Goal: Task Accomplishment & Management: Manage account settings

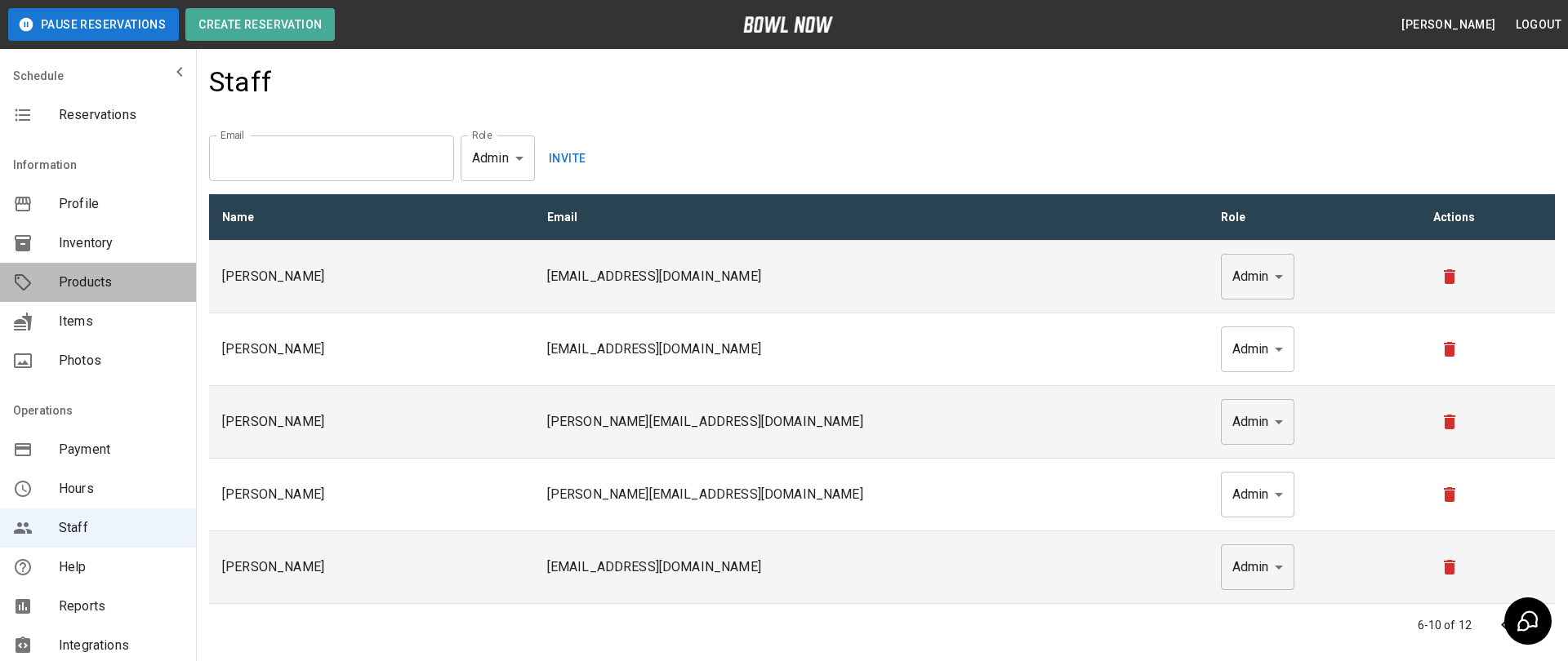
click at [88, 291] on span "Products" at bounding box center [121, 282] width 124 height 20
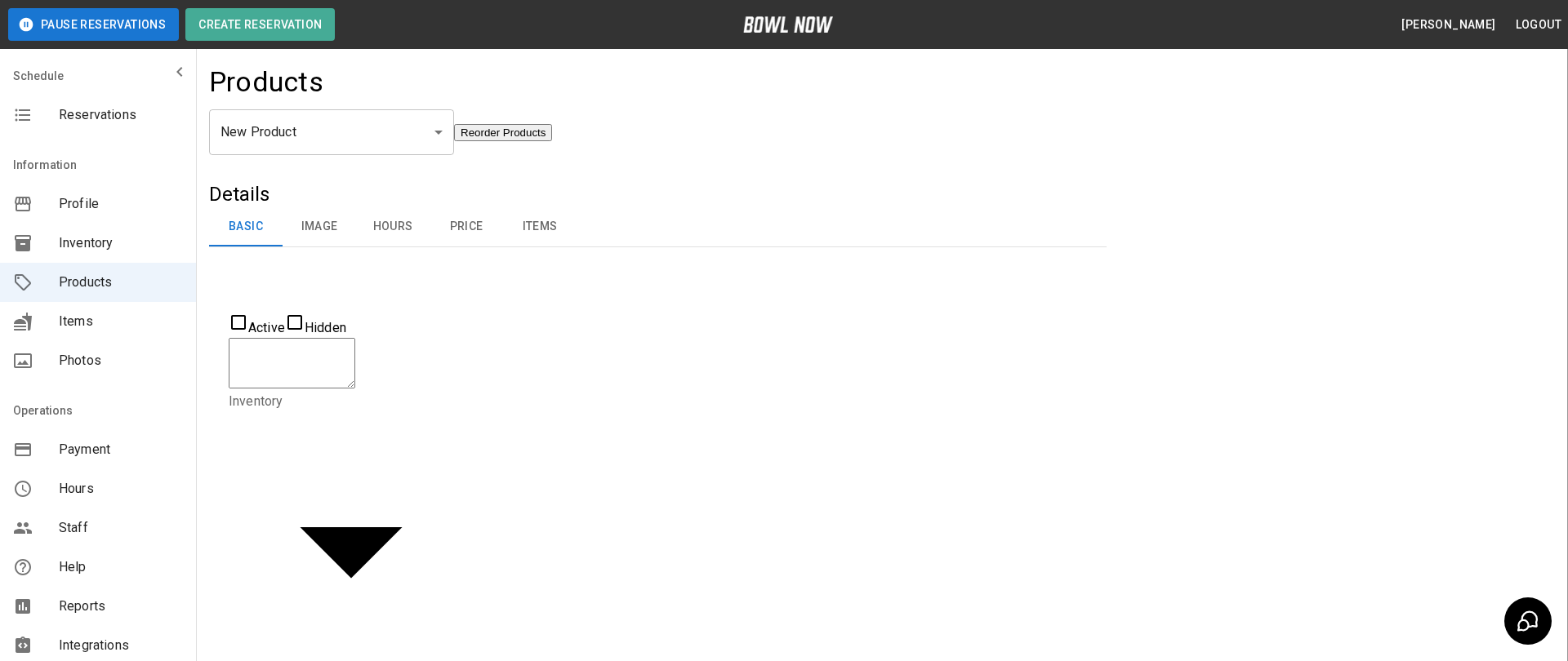
click at [359, 149] on body "Pause Reservations Create Reservation [PERSON_NAME] Logout Schedule Reservation…" at bounding box center [784, 595] width 1568 height 1190
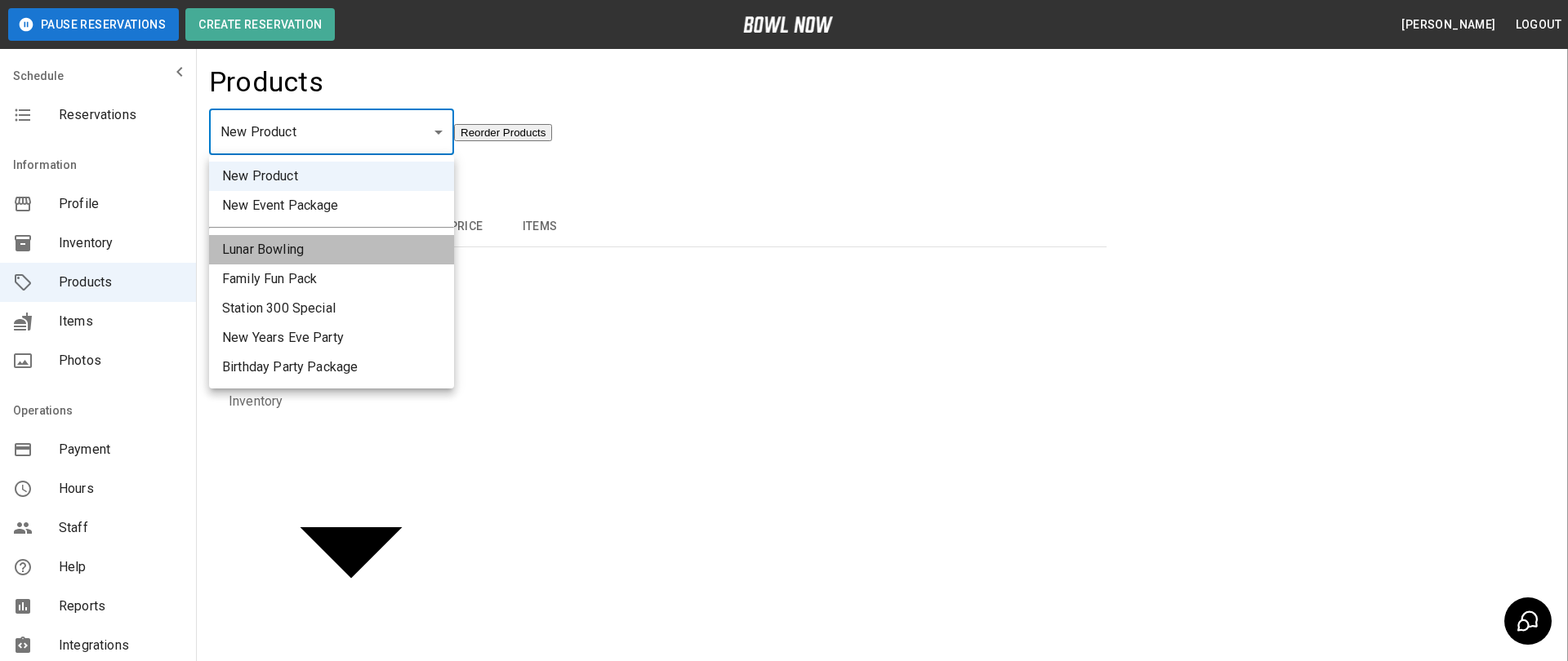
click at [326, 249] on li "Lunar Bowling" at bounding box center [332, 249] width 245 height 30
type input "*"
type input "**********"
type textarea "**********"
type input "**********"
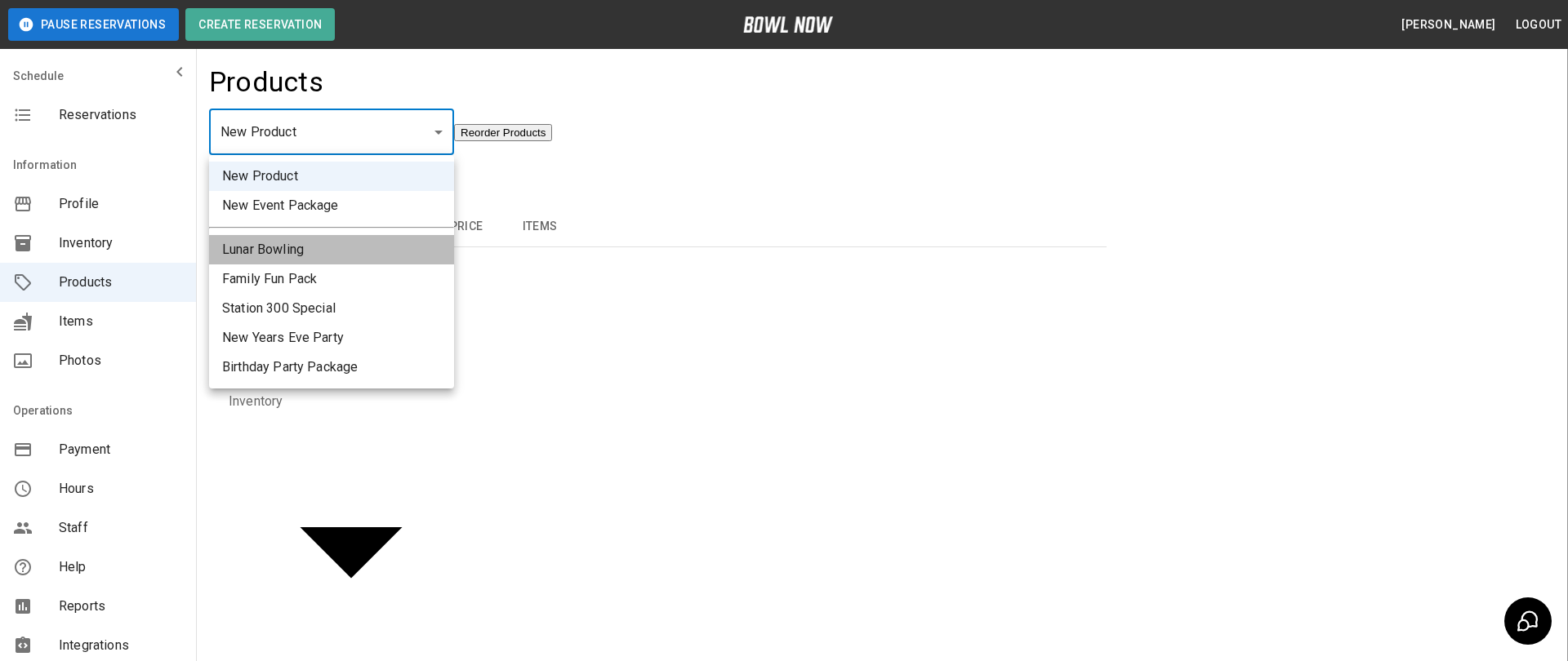
type input "*"
type input "**"
type input "*****"
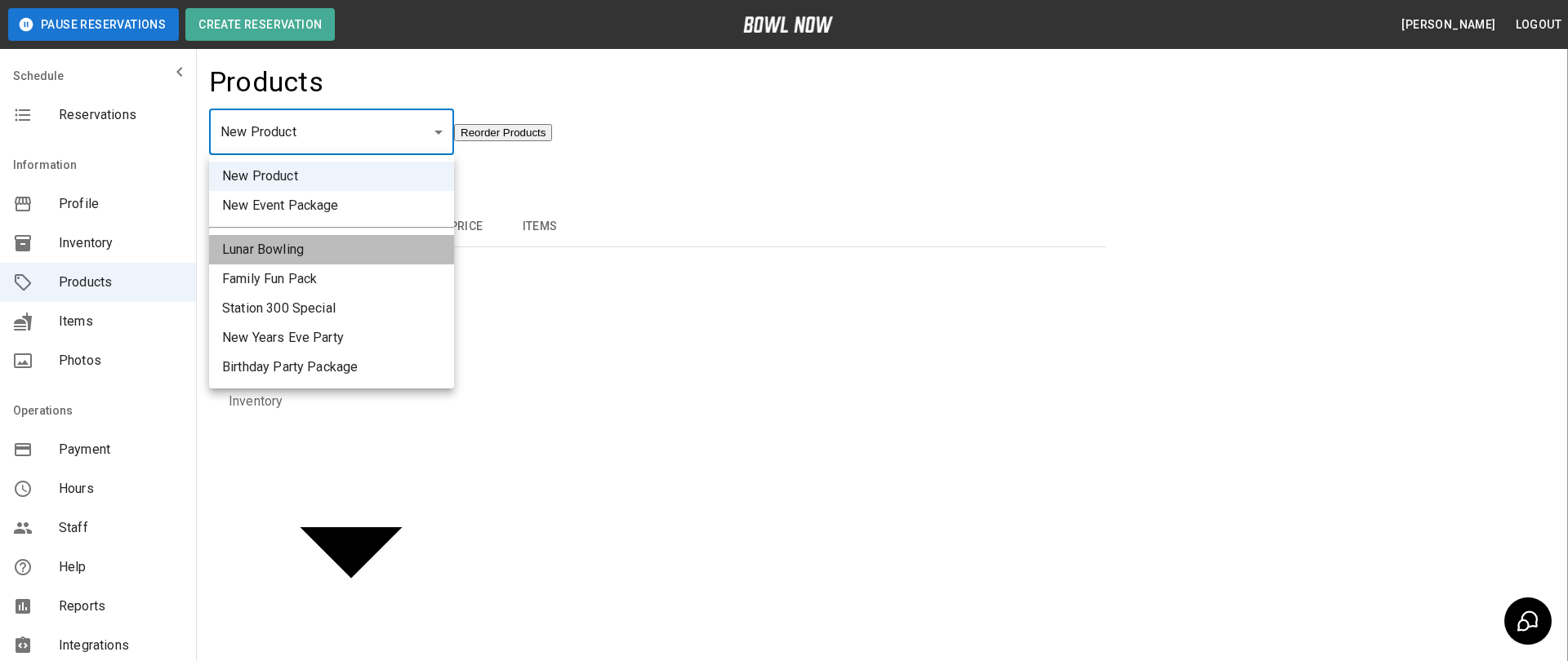
type input "*****"
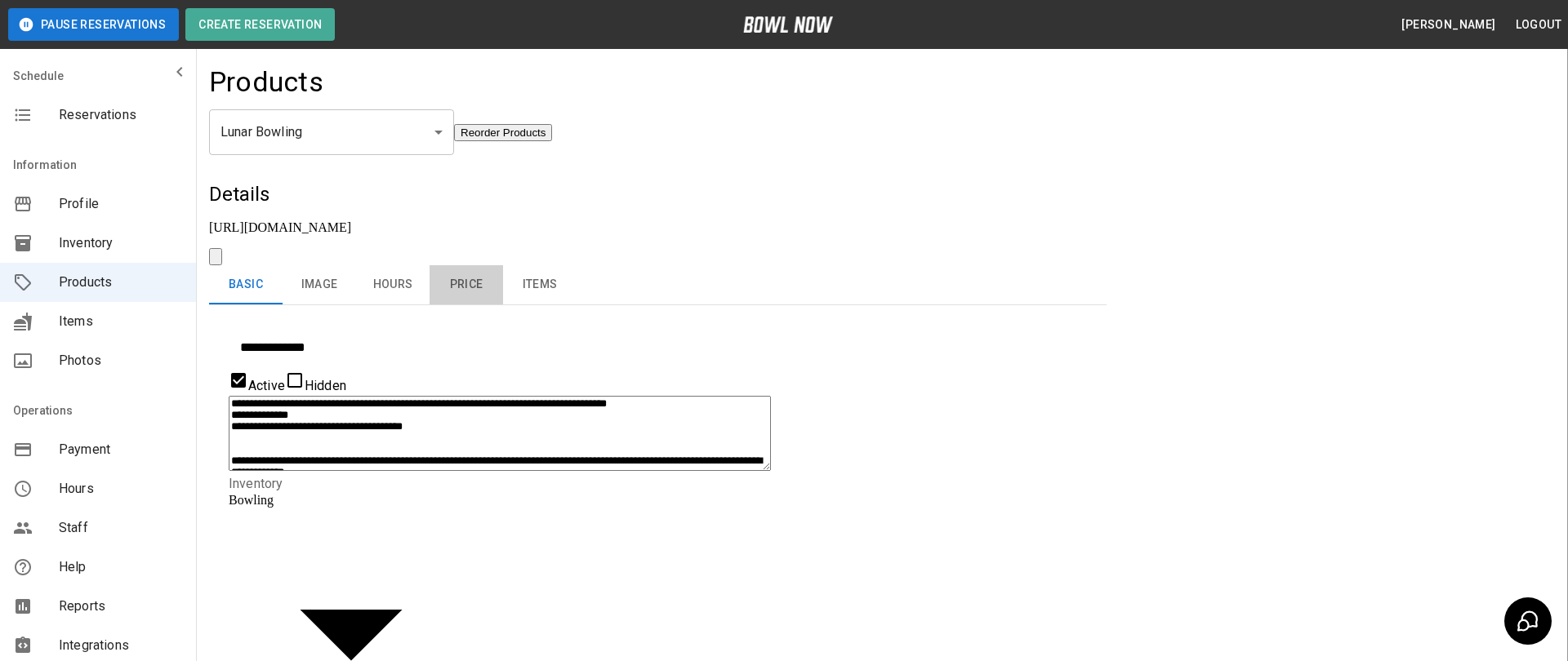
click at [466, 265] on button "Price" at bounding box center [466, 285] width 73 height 39
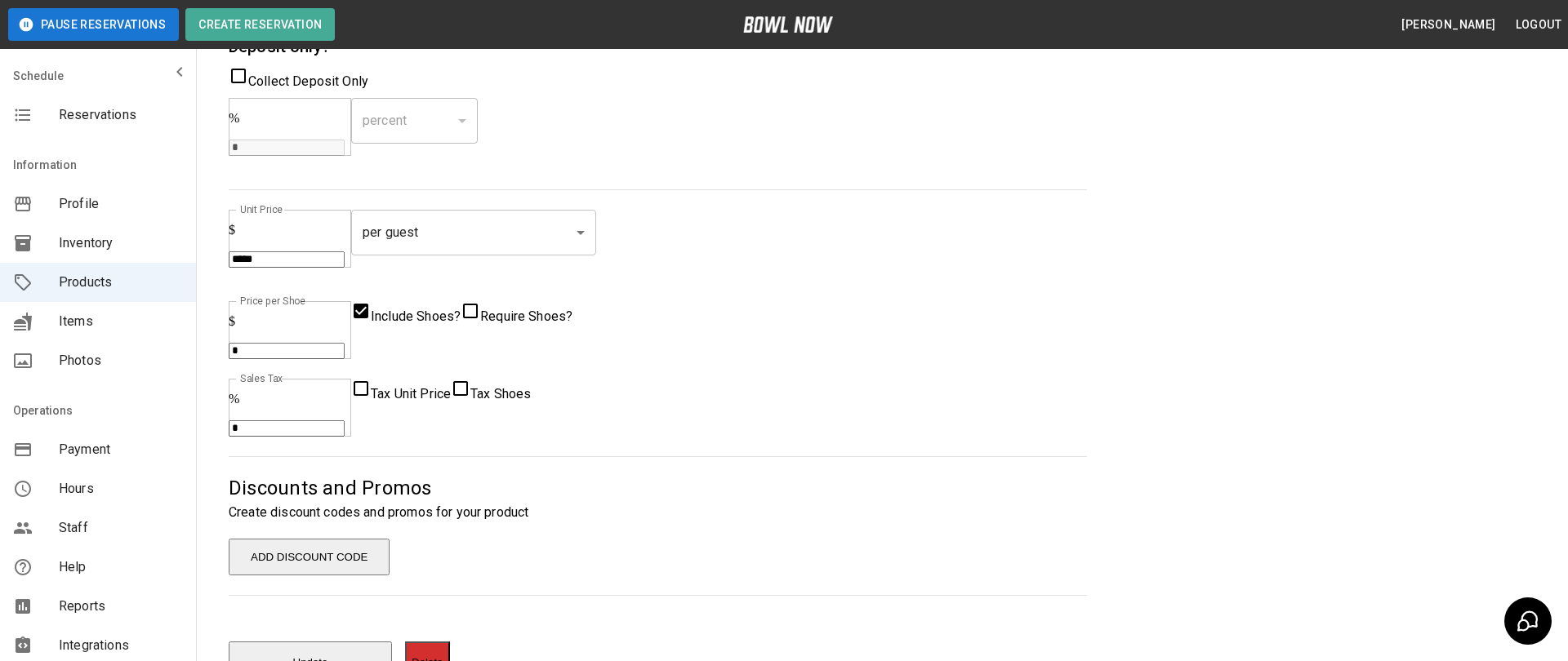
scroll to position [480, 0]
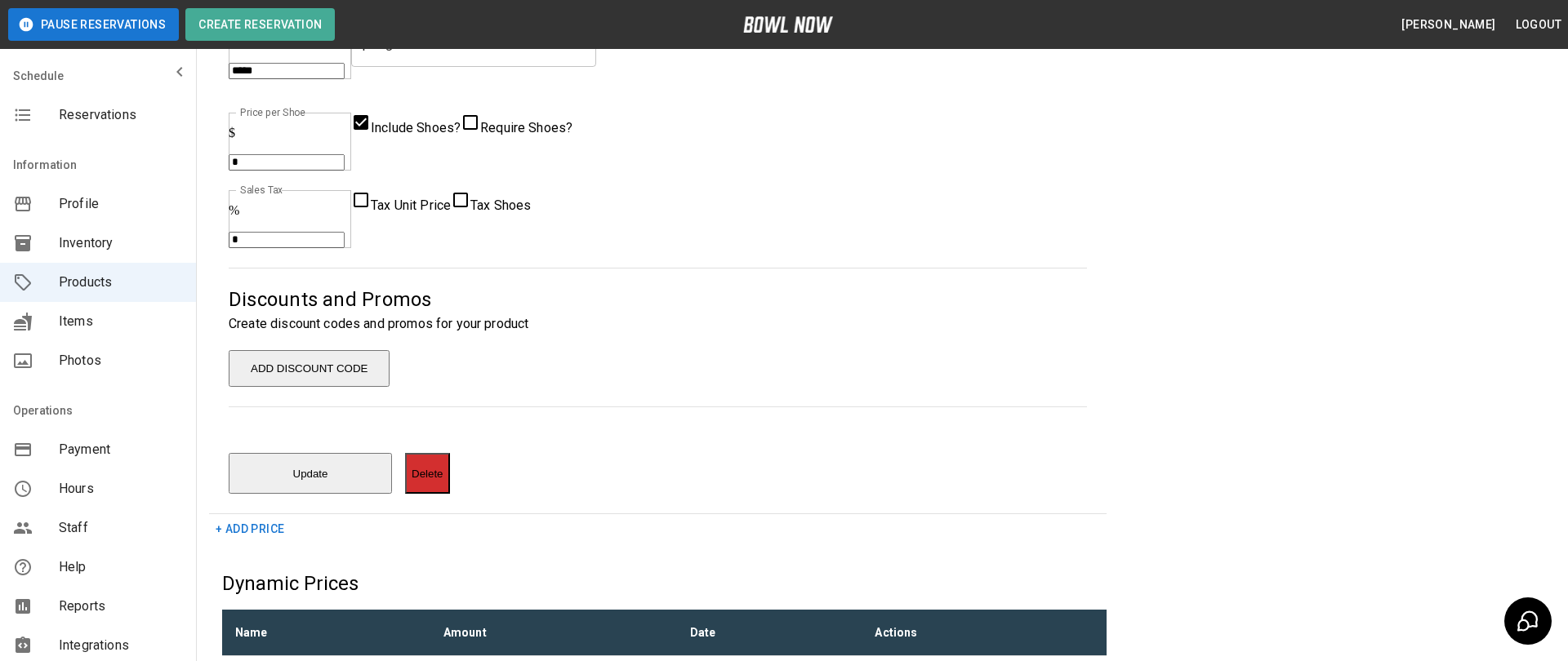
click at [390, 350] on button "ADD DISCOUNT CODE" at bounding box center [309, 368] width 161 height 37
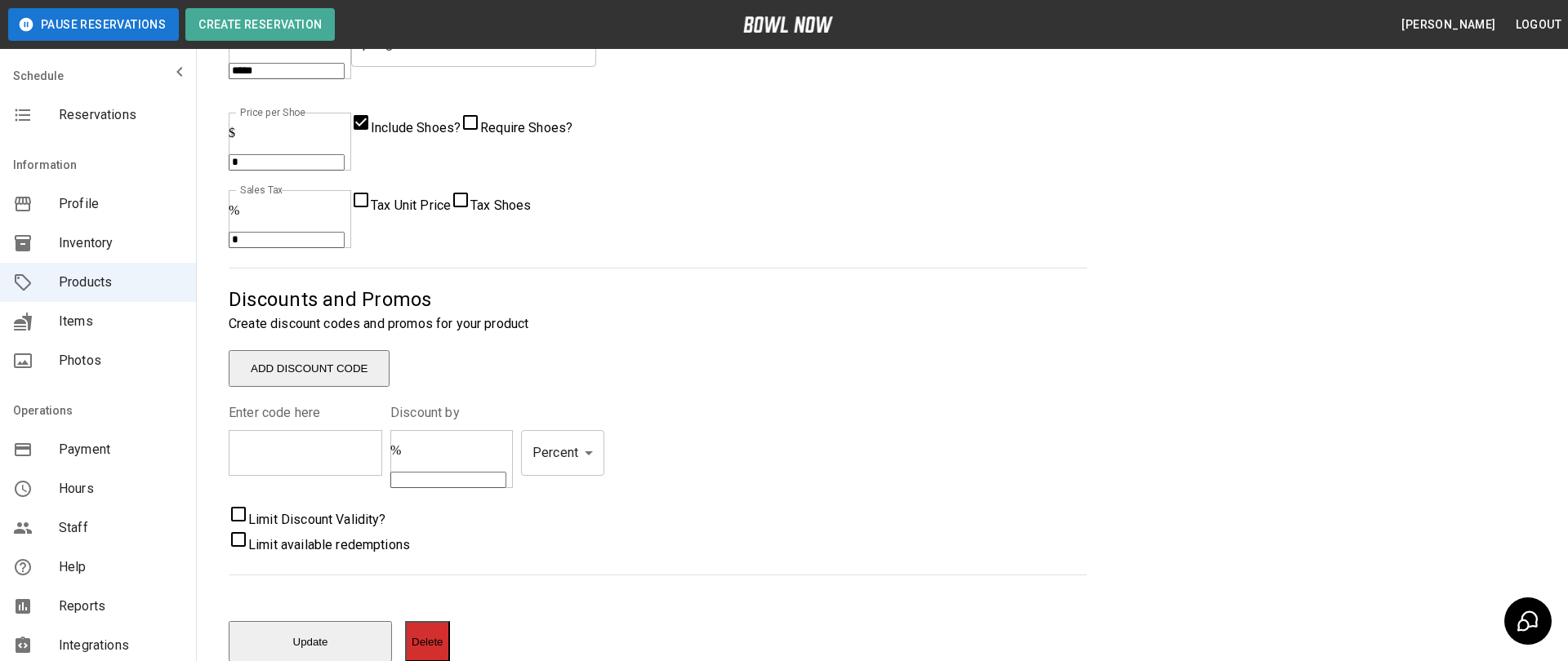
click at [405, 430] on input "text" at bounding box center [317, 453] width 176 height 46
type input "******"
click at [506, 471] on input "text" at bounding box center [449, 479] width 116 height 16
type input "**"
click at [818, 351] on body "**********" at bounding box center [784, 223] width 1568 height 1405
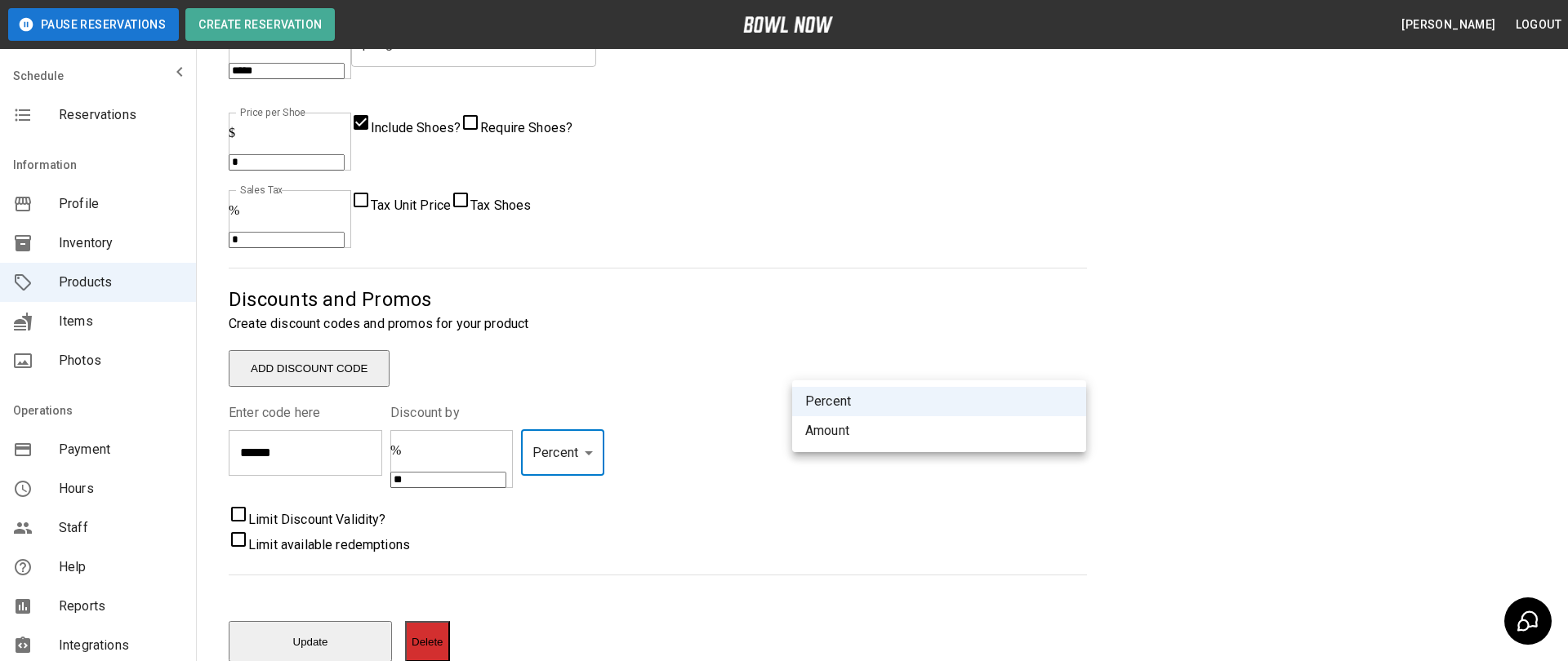
click at [827, 398] on li "Percent" at bounding box center [939, 402] width 294 height 30
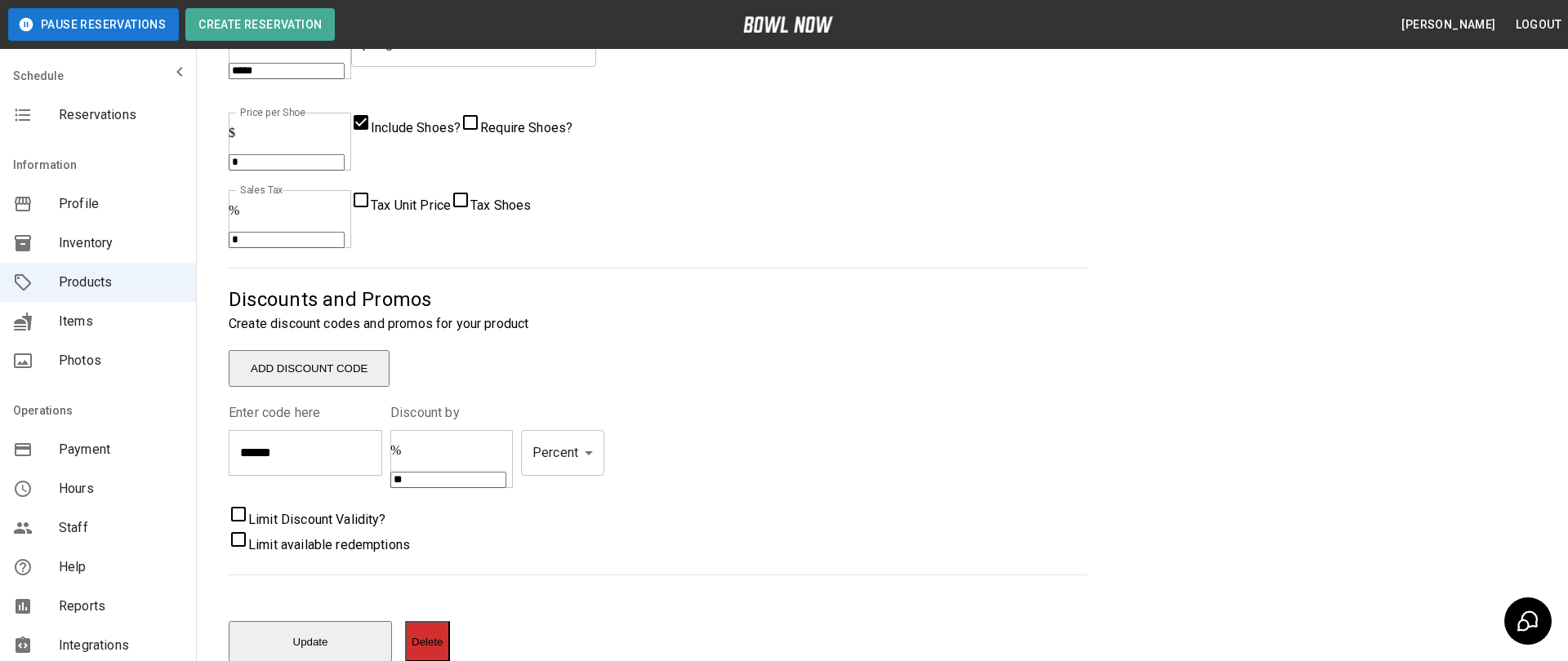
click at [337, 511] on span "Limit Discount Validity?" at bounding box center [318, 519] width 138 height 15
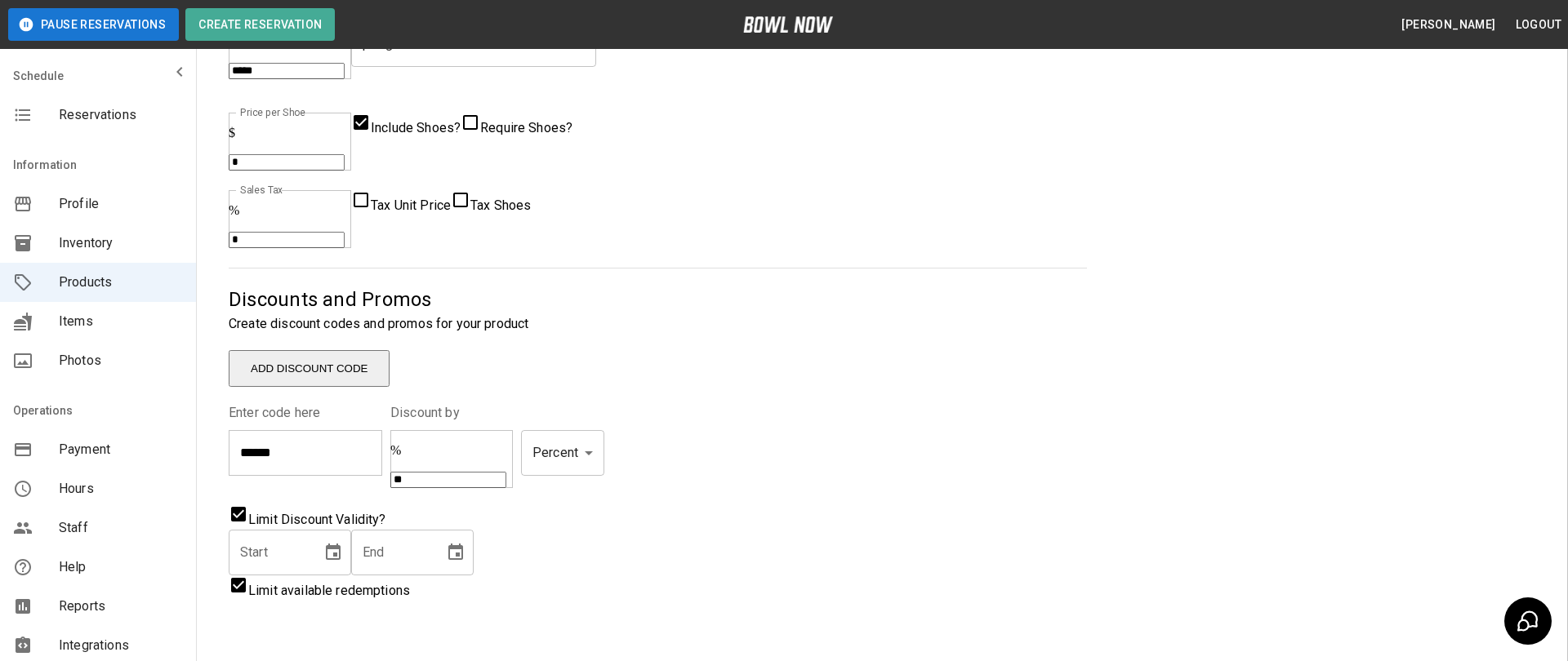
click at [415, 621] on input "number" at bounding box center [322, 644] width 186 height 46
type input "**"
click at [1122, 493] on div "**********" at bounding box center [882, 248] width 1346 height 1092
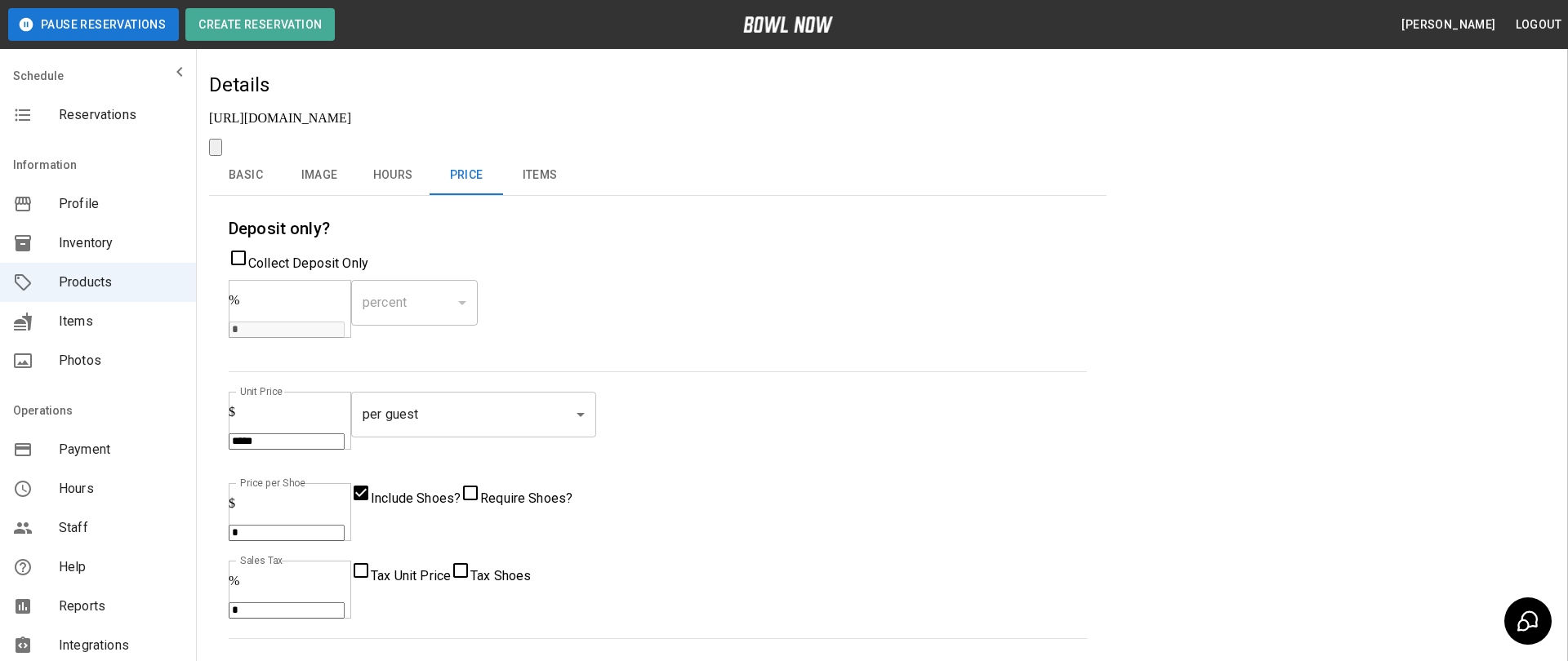
scroll to position [0, 0]
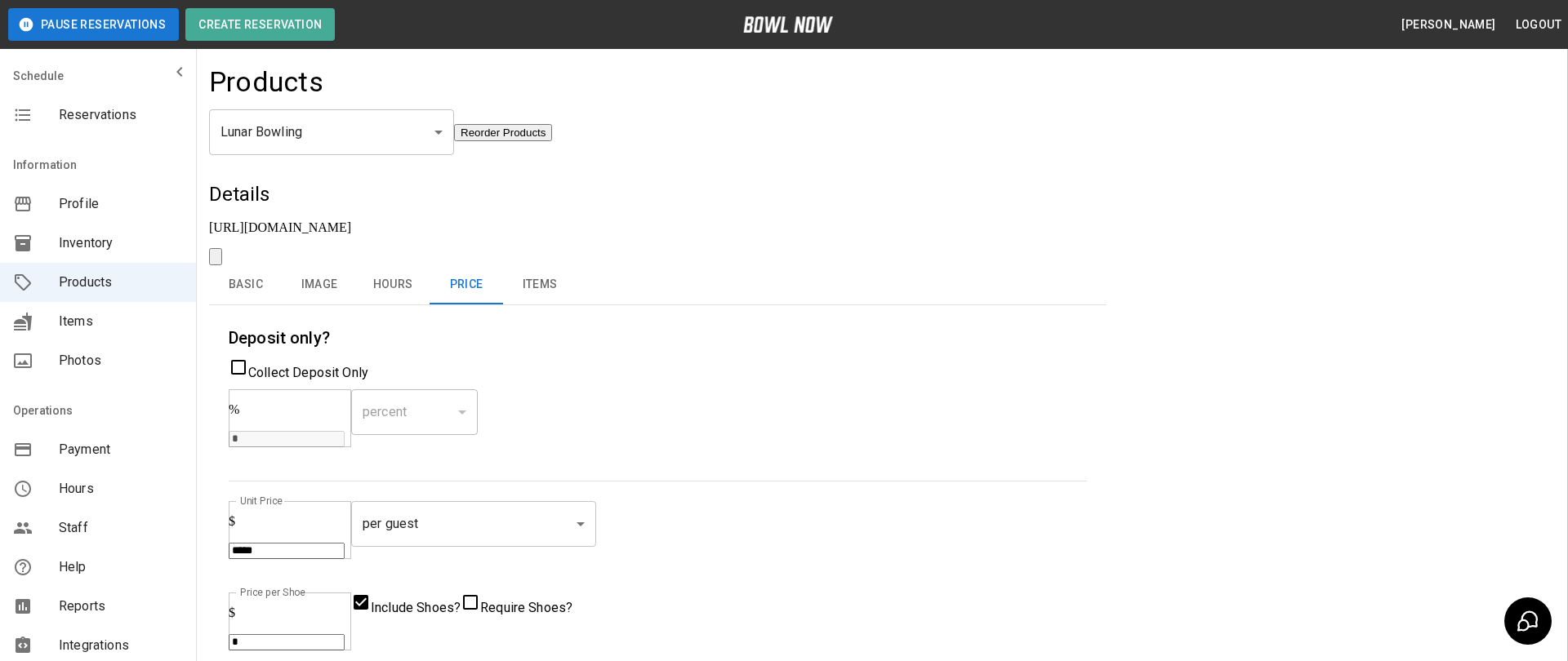
click at [851, 190] on h5 "Details" at bounding box center [658, 194] width 897 height 26
click at [289, 271] on button "Image" at bounding box center [319, 285] width 73 height 39
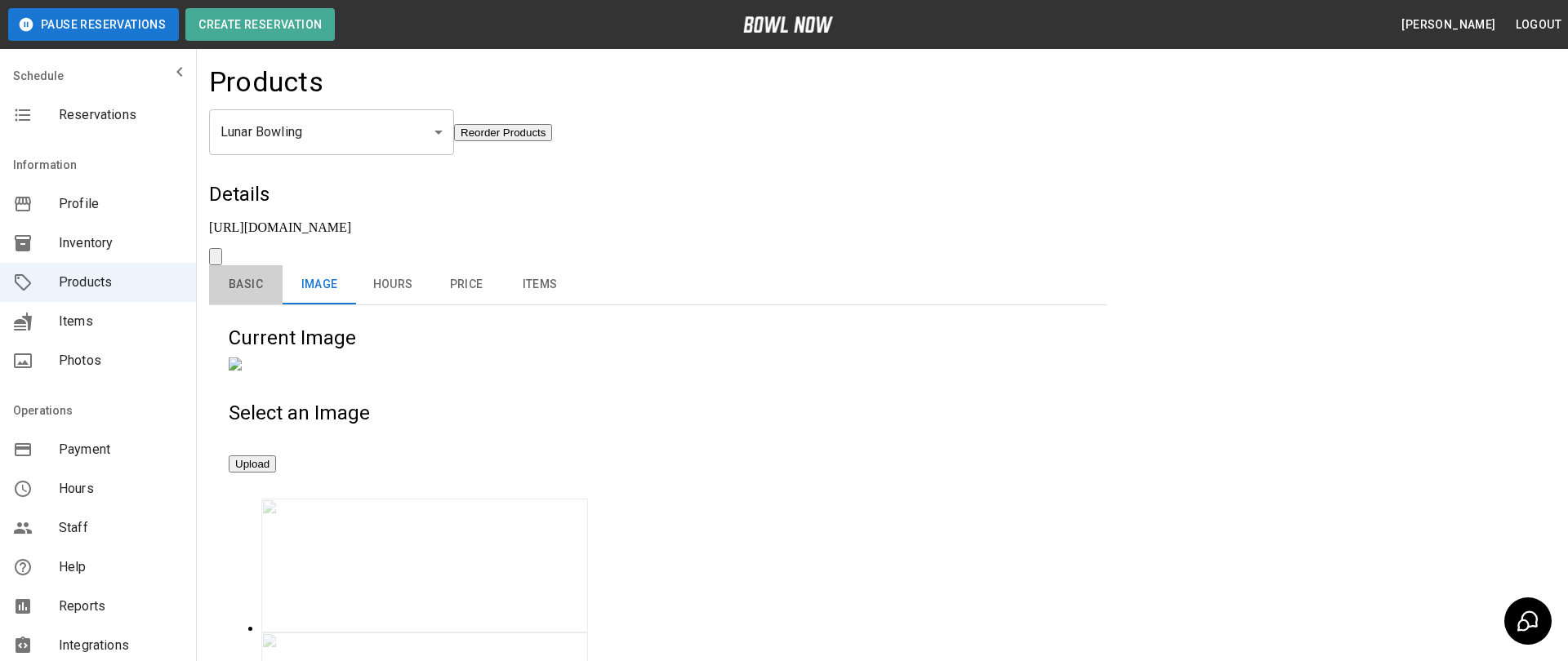
click at [229, 265] on button "Basic" at bounding box center [246, 285] width 73 height 39
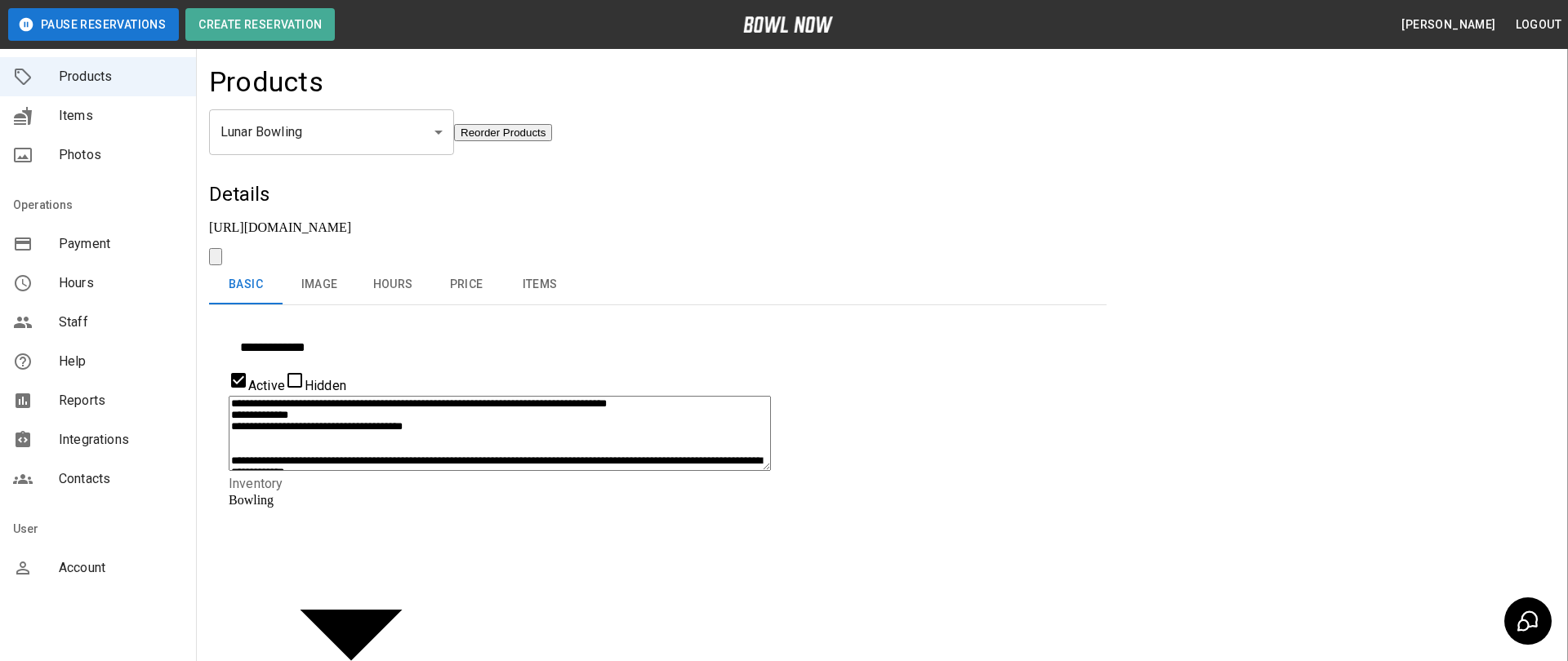
scroll to position [220, 0]
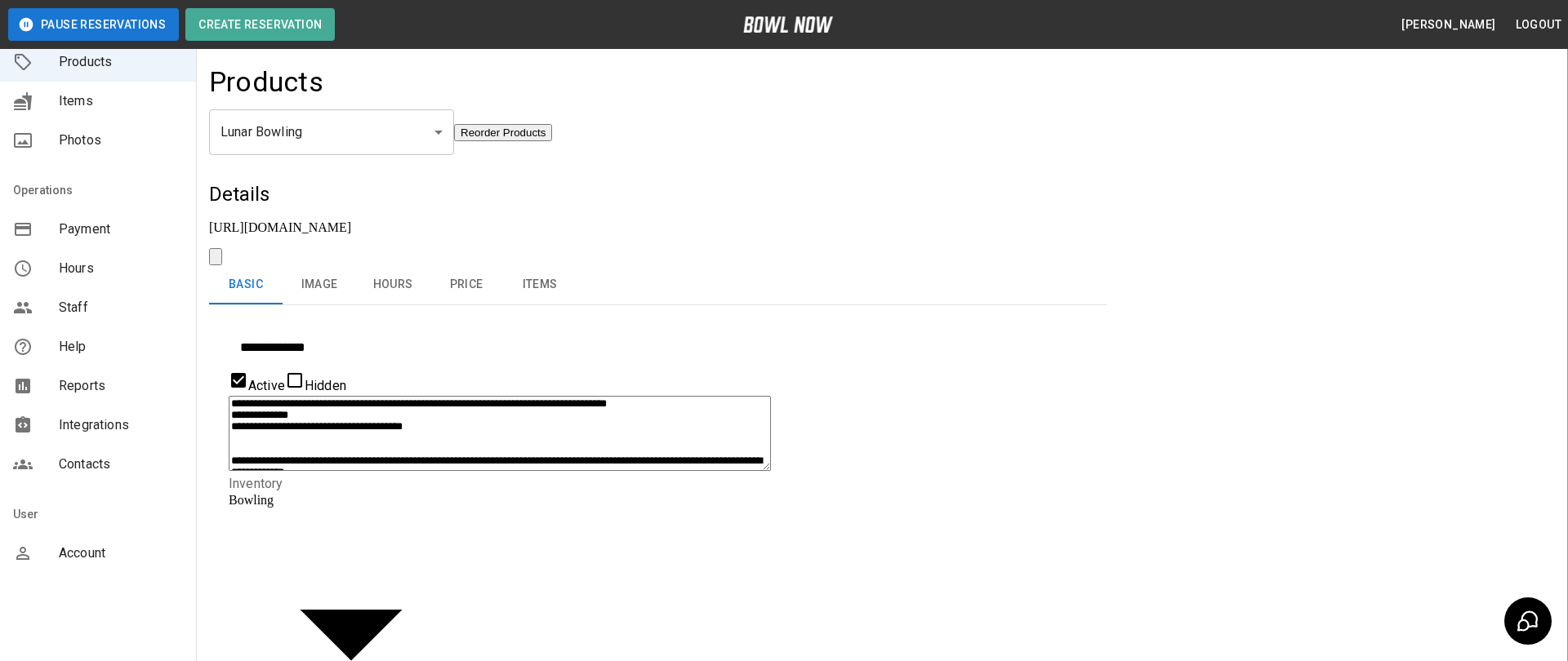
click at [60, 544] on span "Account" at bounding box center [121, 553] width 124 height 20
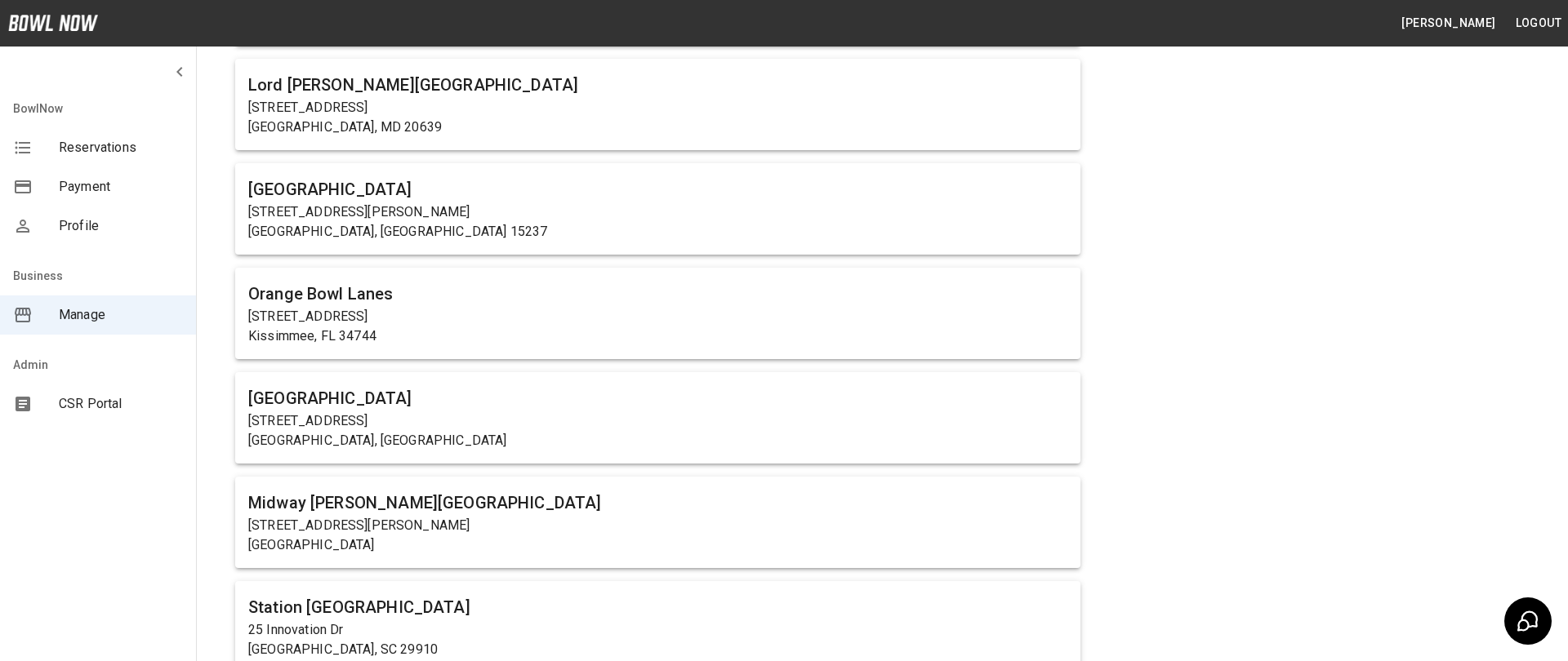
scroll to position [885, 0]
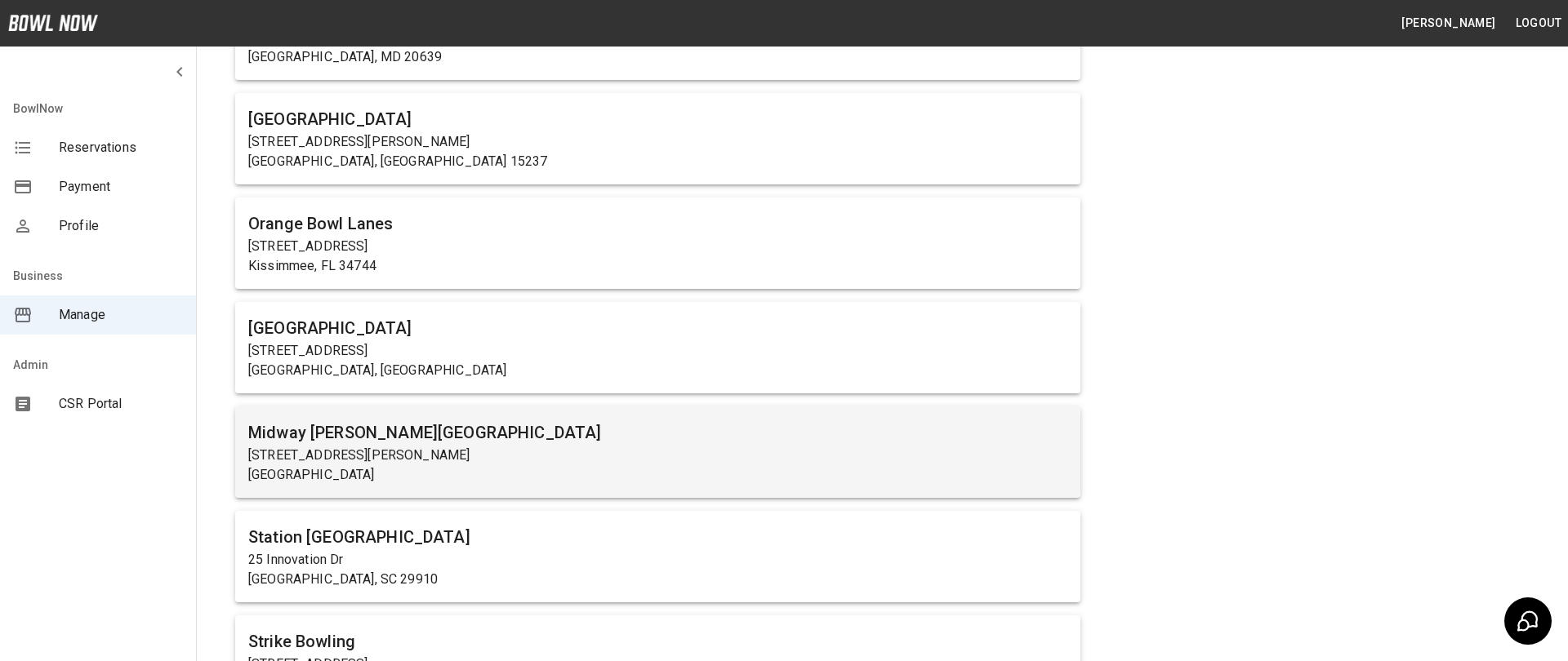
click at [417, 461] on p "[STREET_ADDRESS][PERSON_NAME]" at bounding box center [658, 455] width 819 height 20
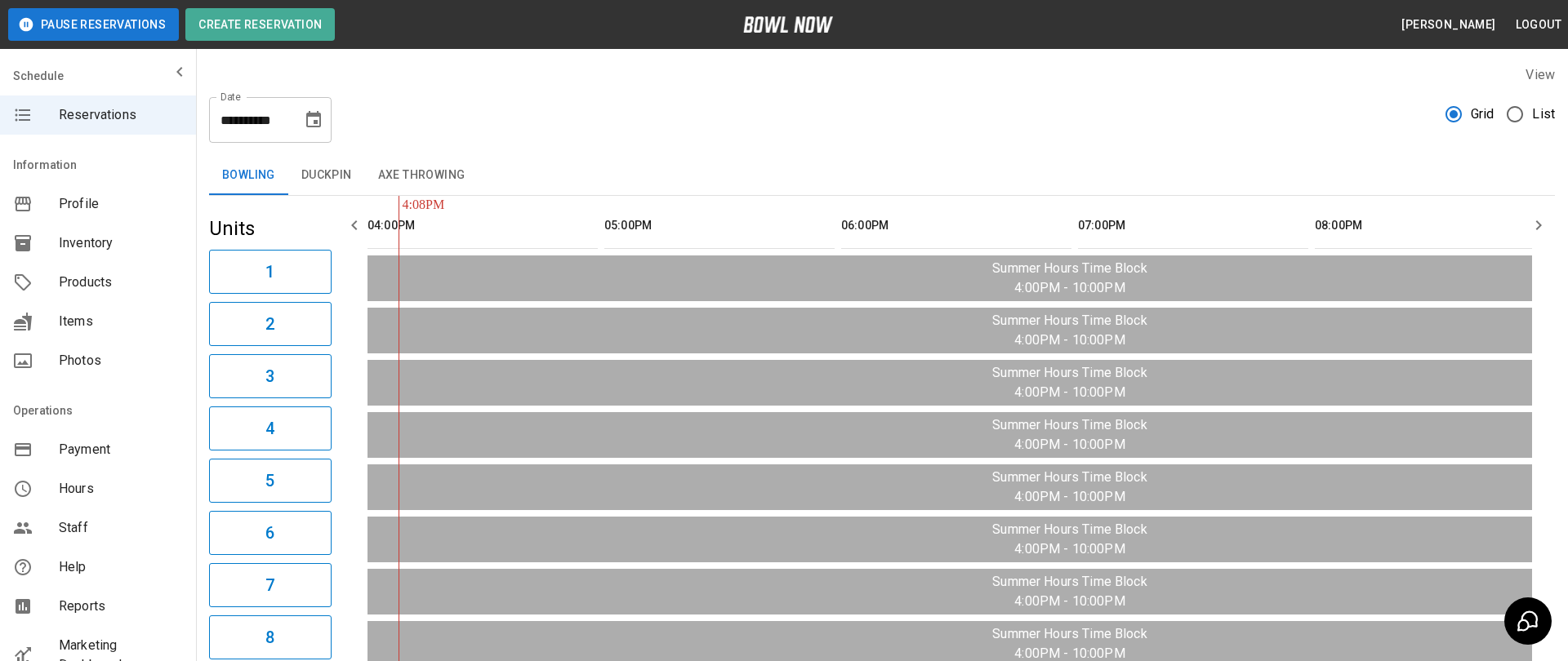
click at [158, 286] on span "Products" at bounding box center [121, 282] width 124 height 20
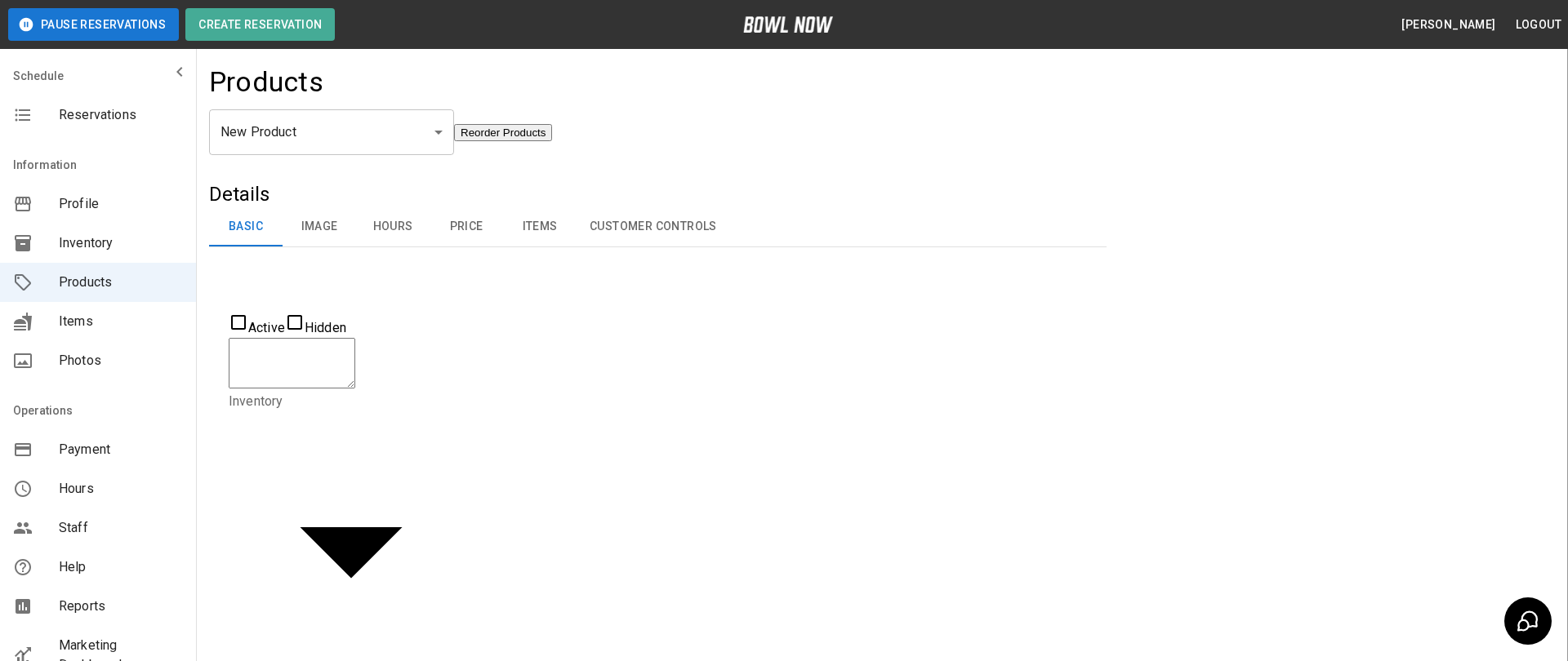
click at [371, 101] on div "Products" at bounding box center [882, 88] width 1346 height 44
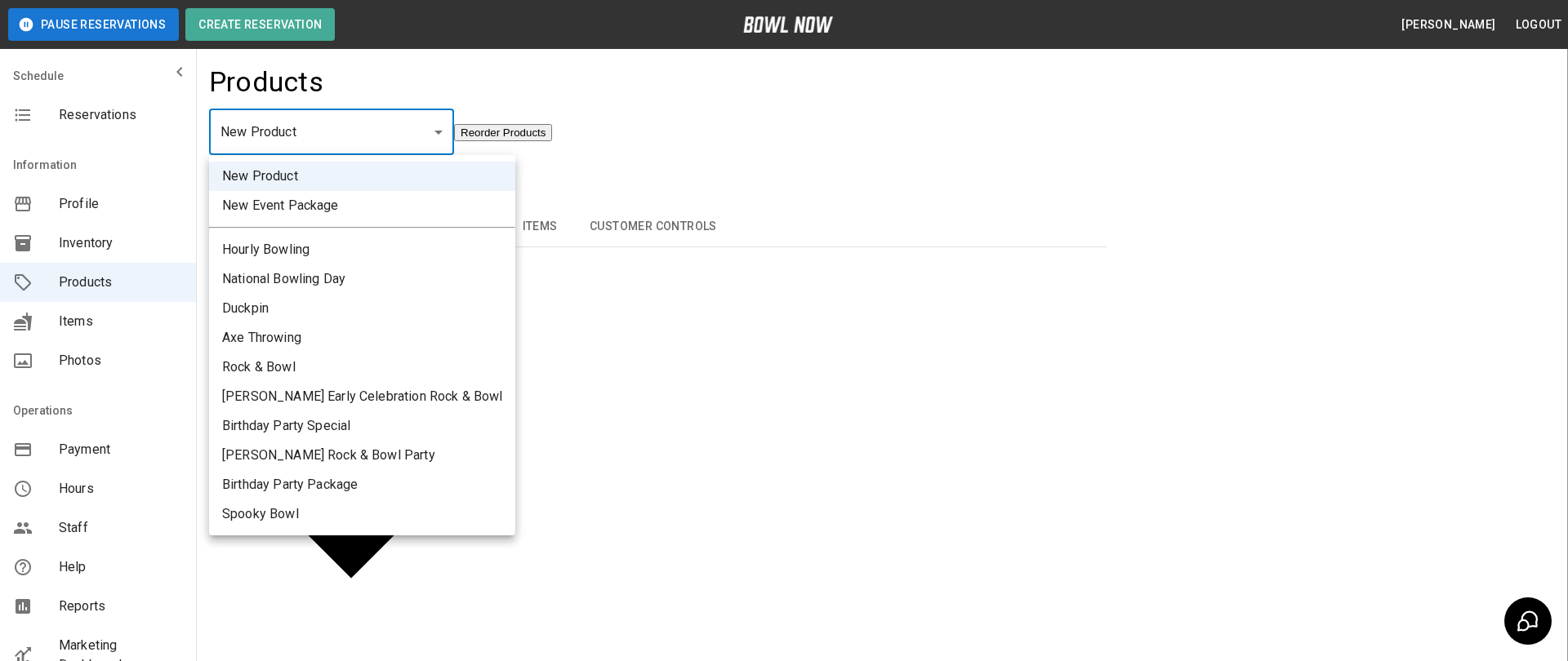
click at [371, 112] on body "Pause Reservations Create Reservation [PERSON_NAME] Logout Schedule Reservation…" at bounding box center [784, 595] width 1568 height 1190
click at [576, 99] on div at bounding box center [784, 330] width 1568 height 661
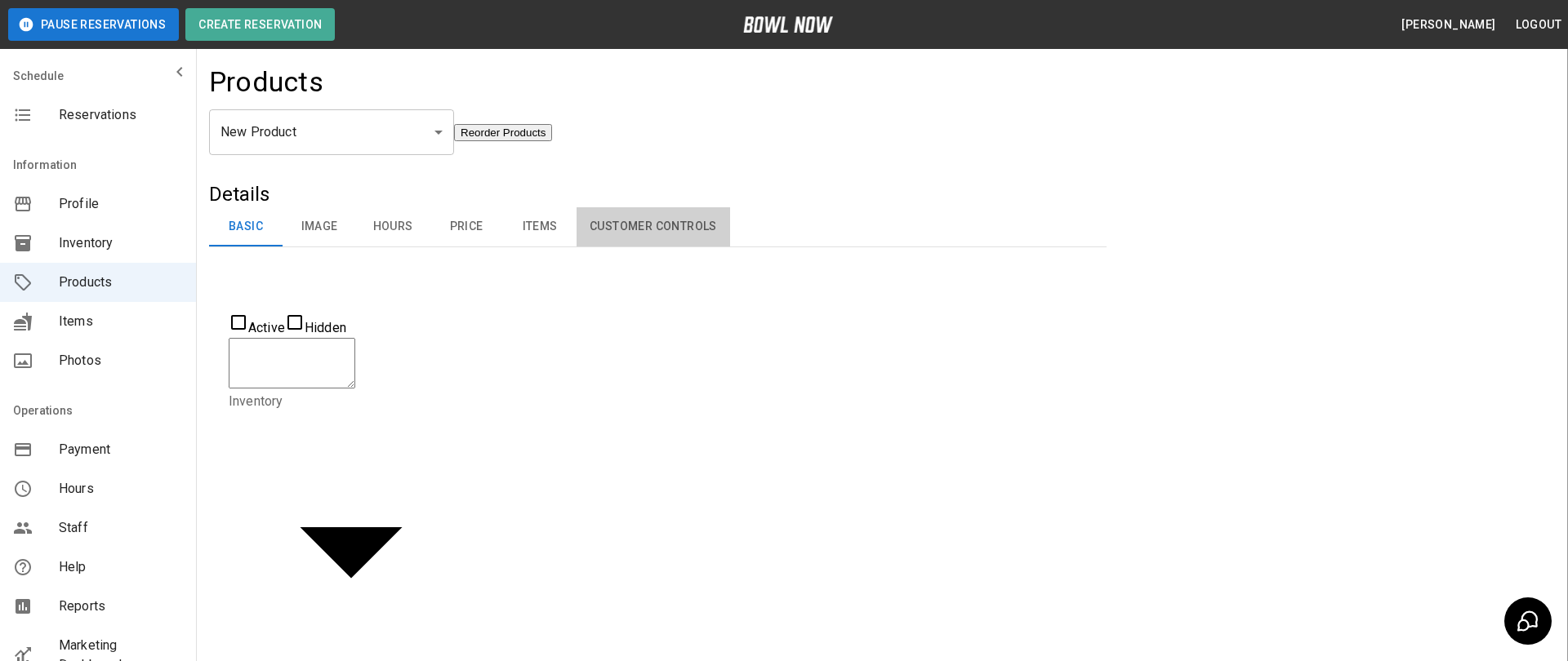
click at [595, 216] on button "Customer Controls" at bounding box center [653, 227] width 153 height 39
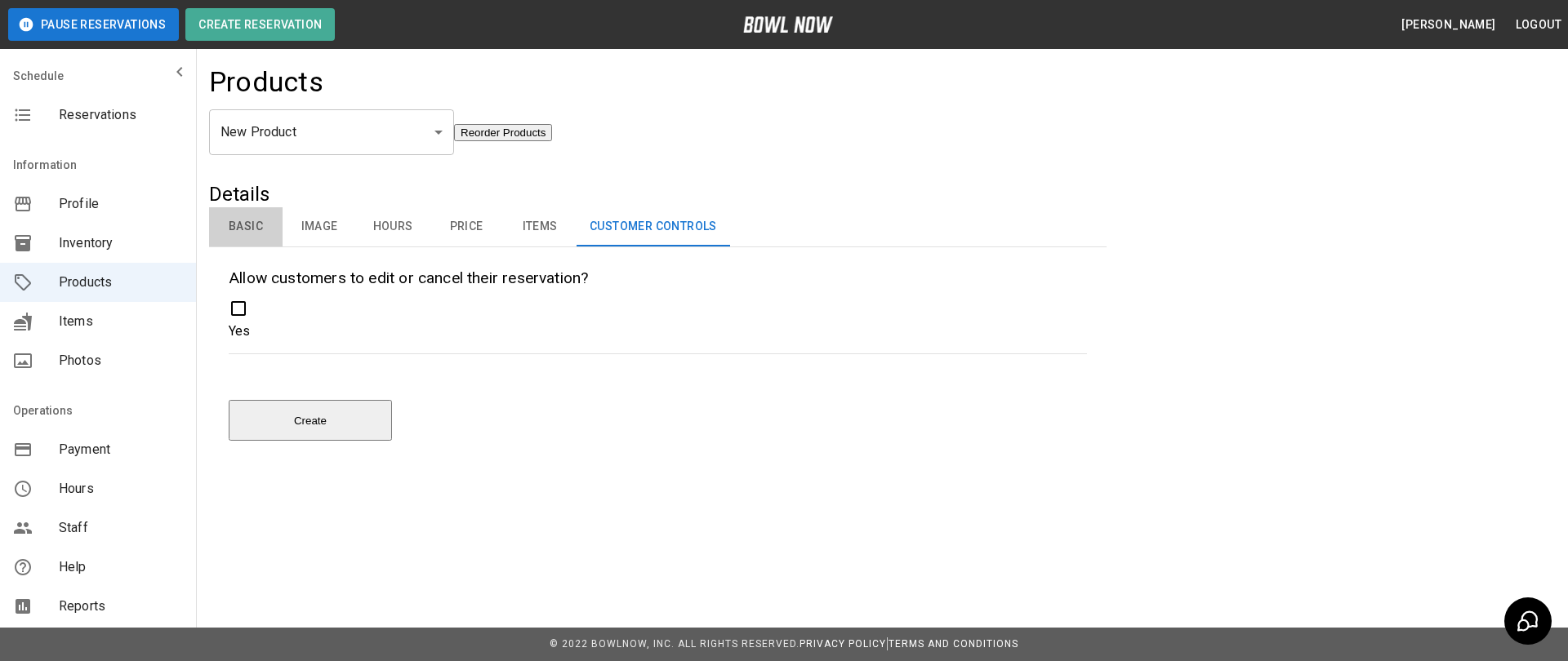
click at [243, 242] on button "Basic" at bounding box center [246, 227] width 73 height 39
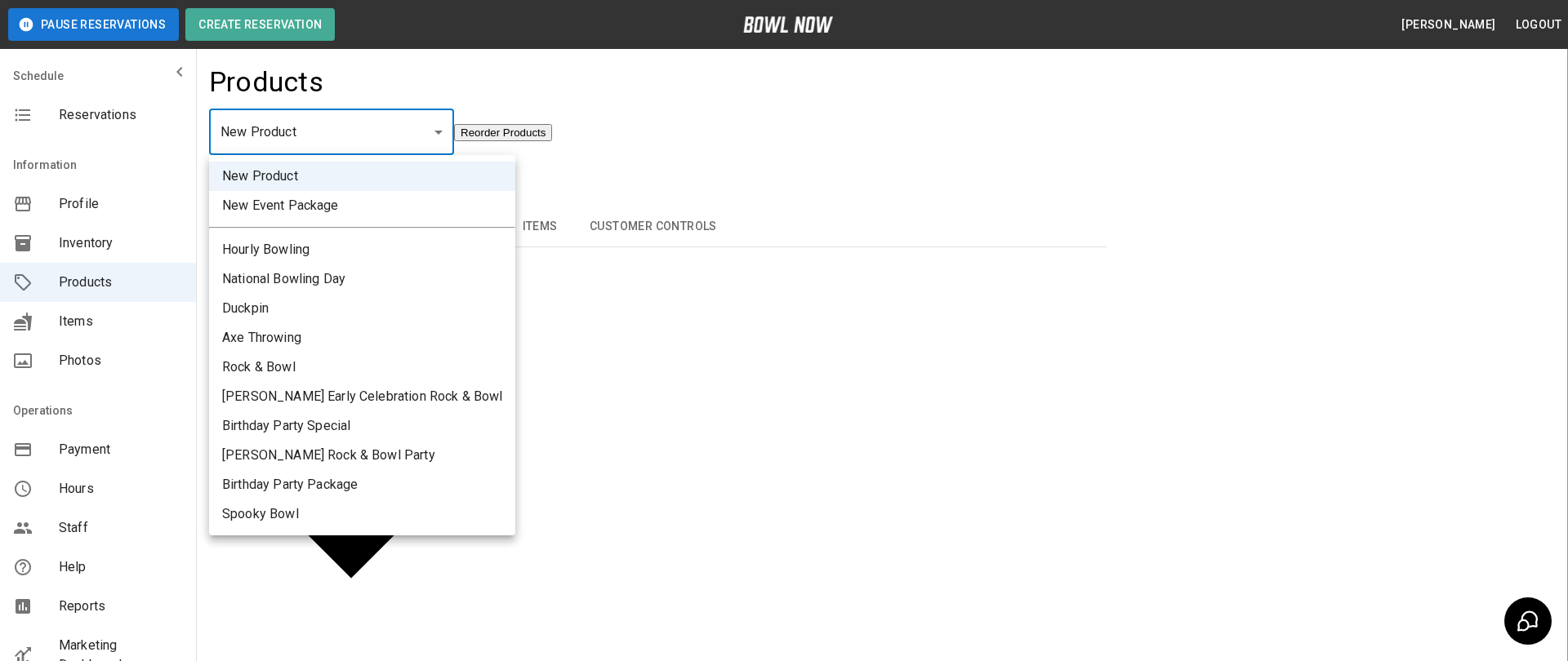
click at [353, 152] on body "Pause Reservations Create Reservation [PERSON_NAME] Logout Schedule Reservation…" at bounding box center [784, 595] width 1568 height 1190
click at [561, 197] on div at bounding box center [784, 330] width 1568 height 661
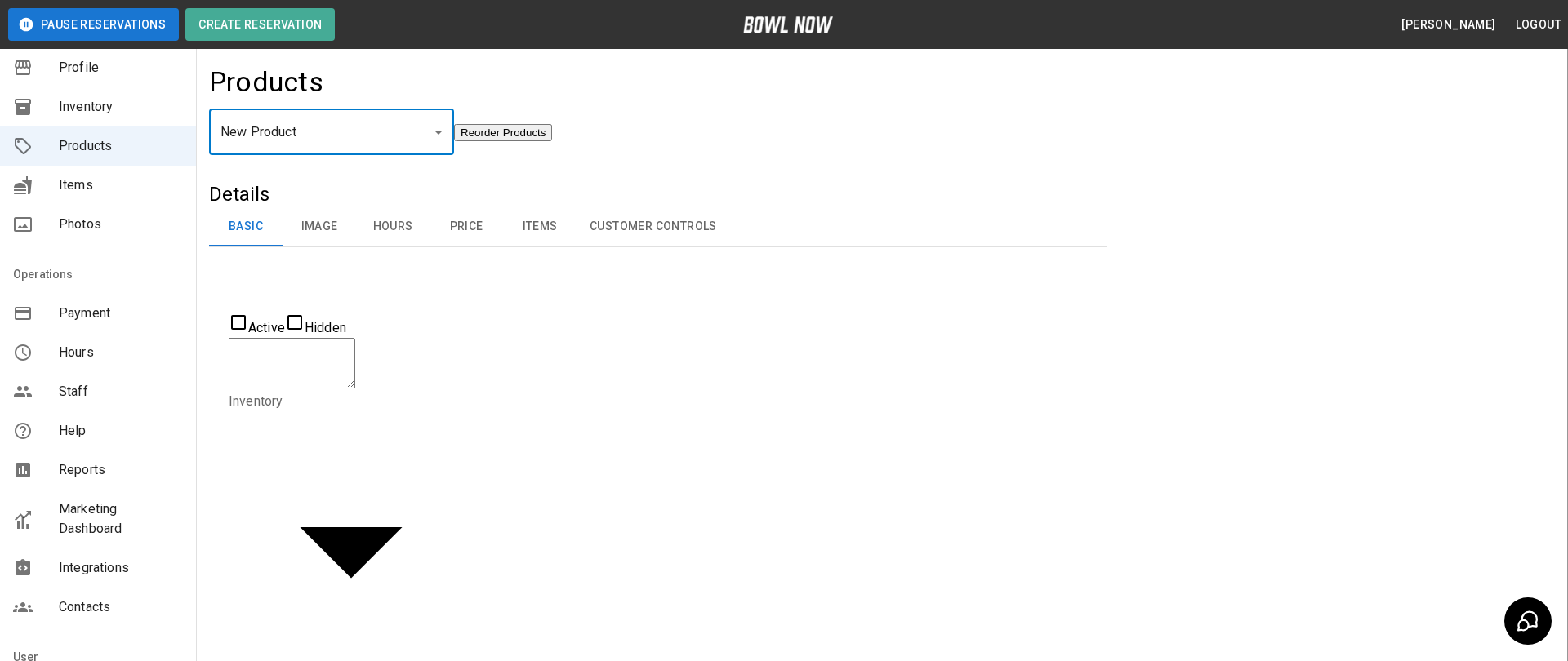
scroll to position [153, 0]
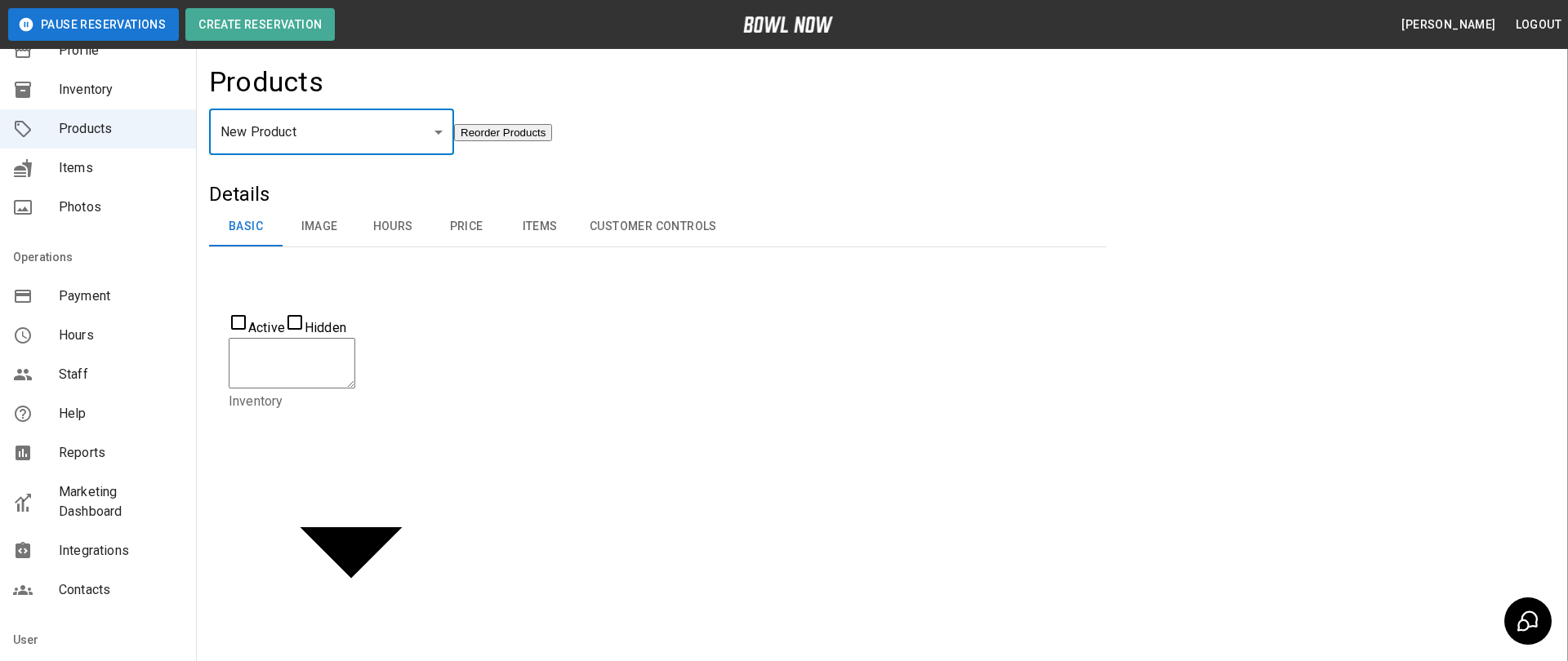
click at [47, 518] on div "Marketing Dashboard" at bounding box center [98, 501] width 196 height 59
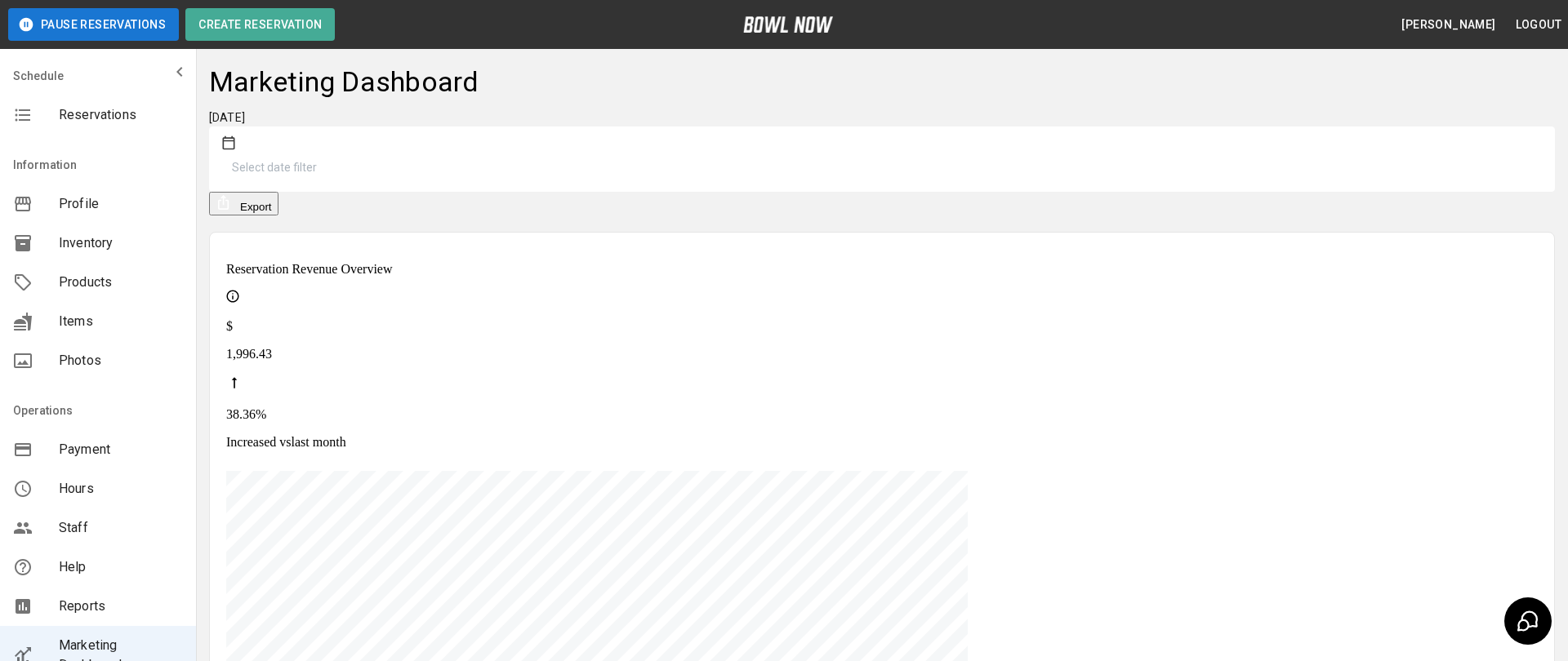
click at [451, 153] on button "Select date filter" at bounding box center [336, 168] width 229 height 30
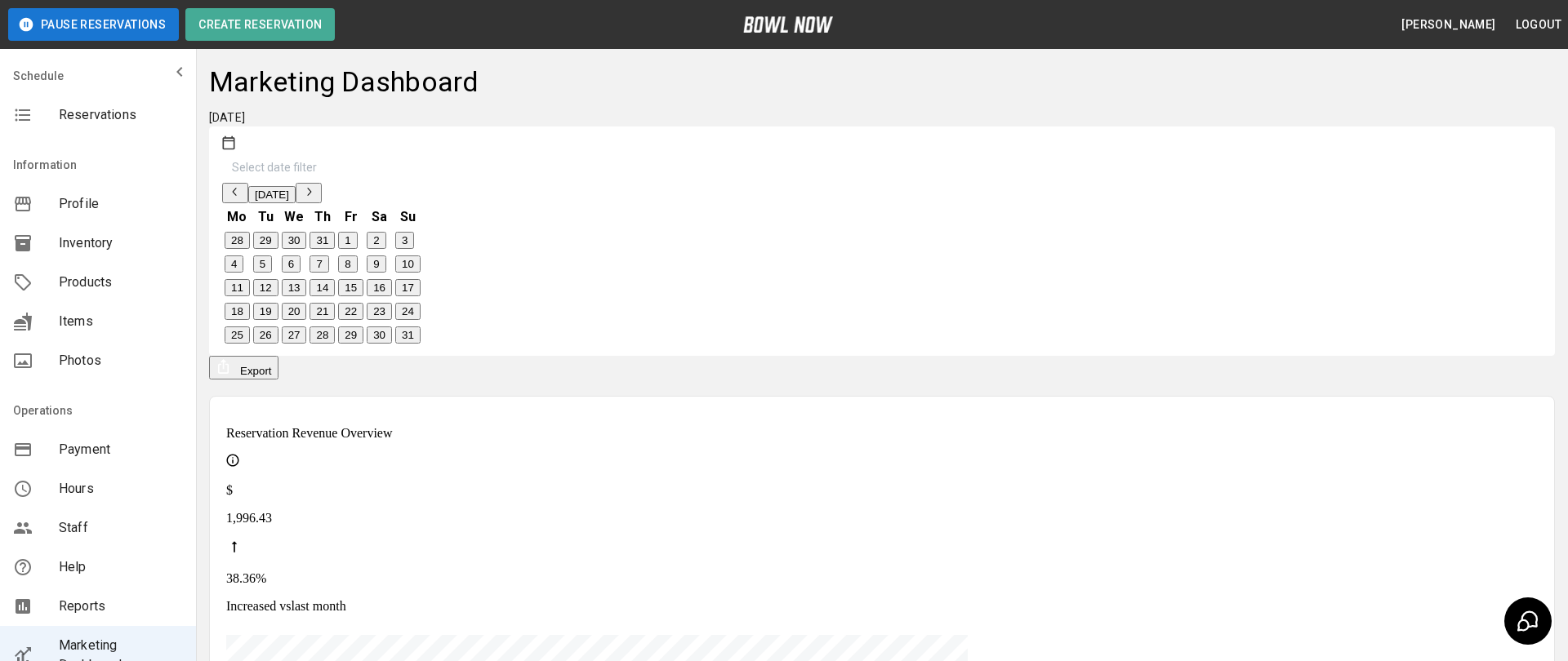
click at [423, 183] on div "[DATE] Mo Tu We Th Fr Sa Su 28 29 30 31 1 2 3 4 5 6 7 8 9 10 11 12 13 14 15 16 …" at bounding box center [323, 265] width 201 height 165
click at [242, 185] on icon "button" at bounding box center [235, 191] width 13 height 13
click at [272, 249] on button "1" at bounding box center [262, 240] width 19 height 17
click at [322, 183] on button "button" at bounding box center [308, 193] width 26 height 20
click at [250, 296] on button "11" at bounding box center [237, 288] width 26 height 17
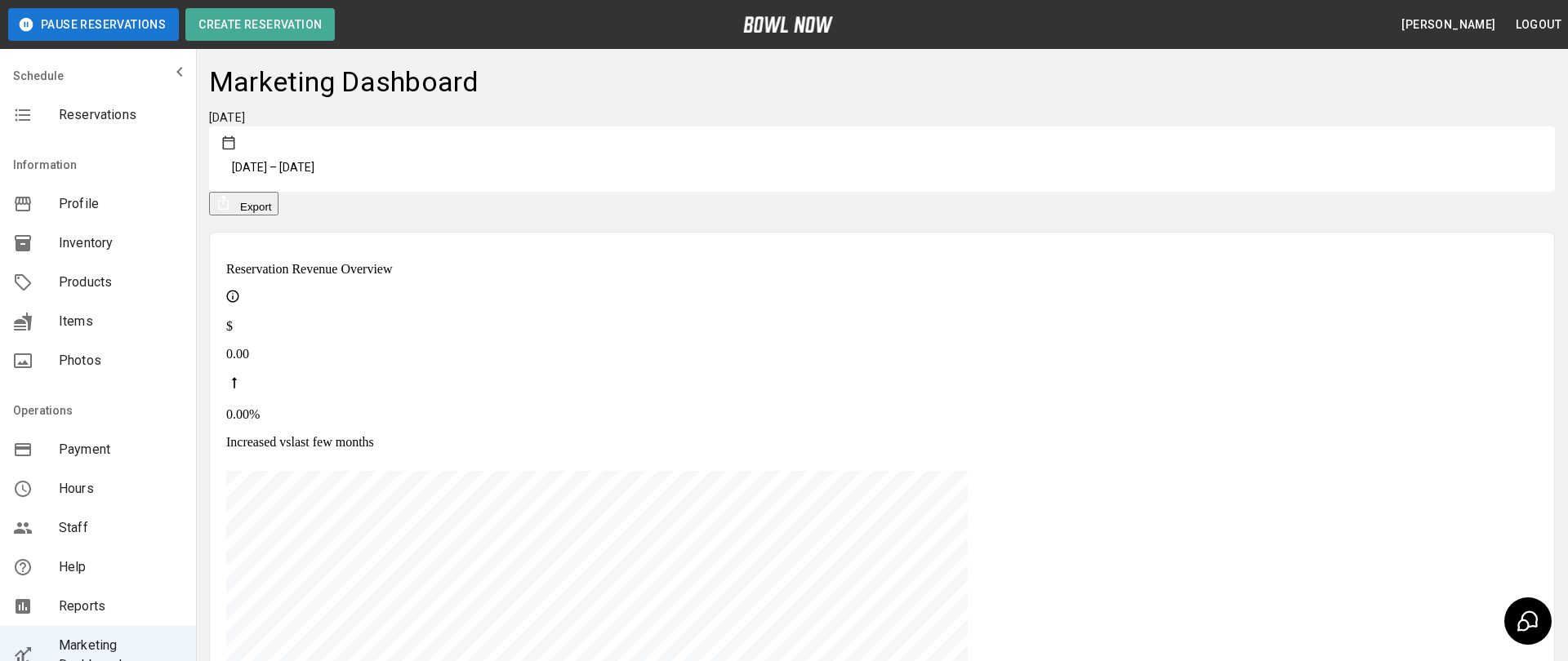
click at [1067, 128] on div "[DATE] [DATE] – [DATE] Export" at bounding box center [882, 162] width 1346 height 106
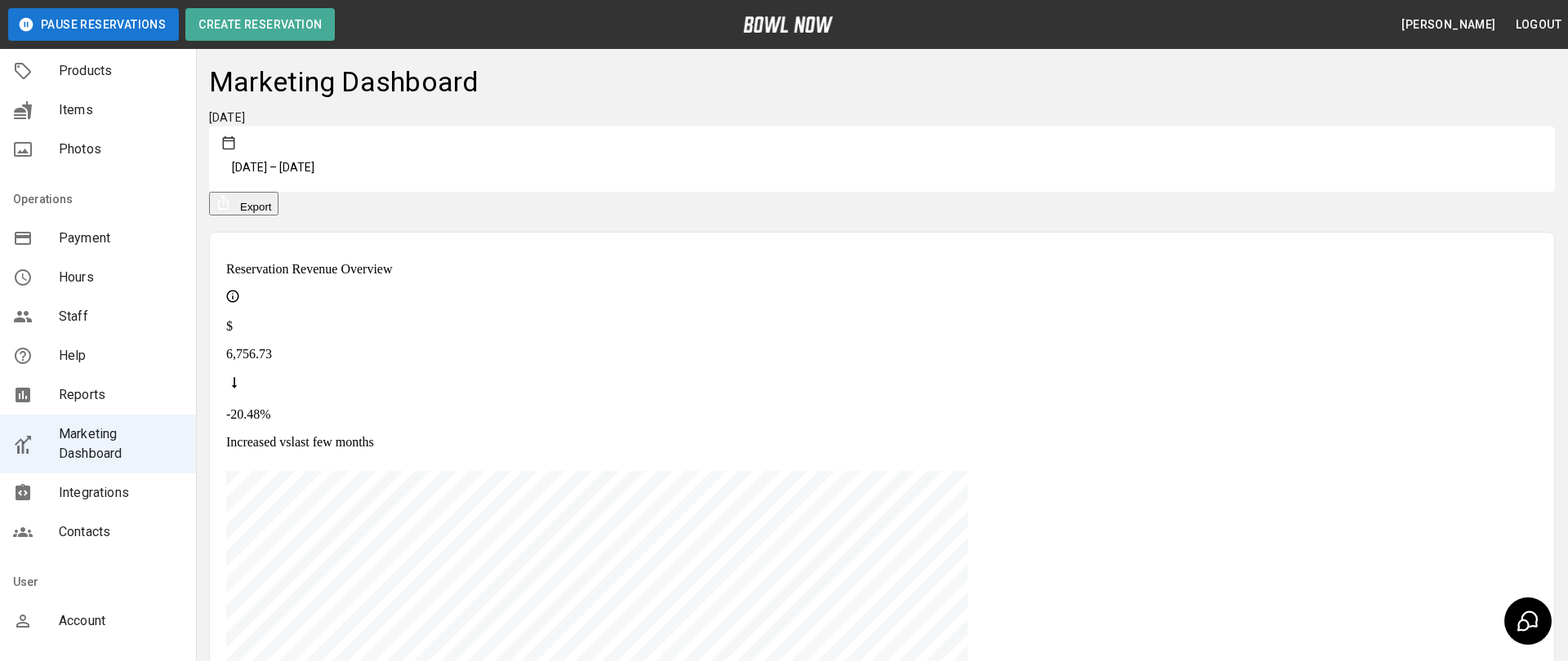
click at [1026, 101] on div "Marketing Dashboard" at bounding box center [882, 88] width 1346 height 44
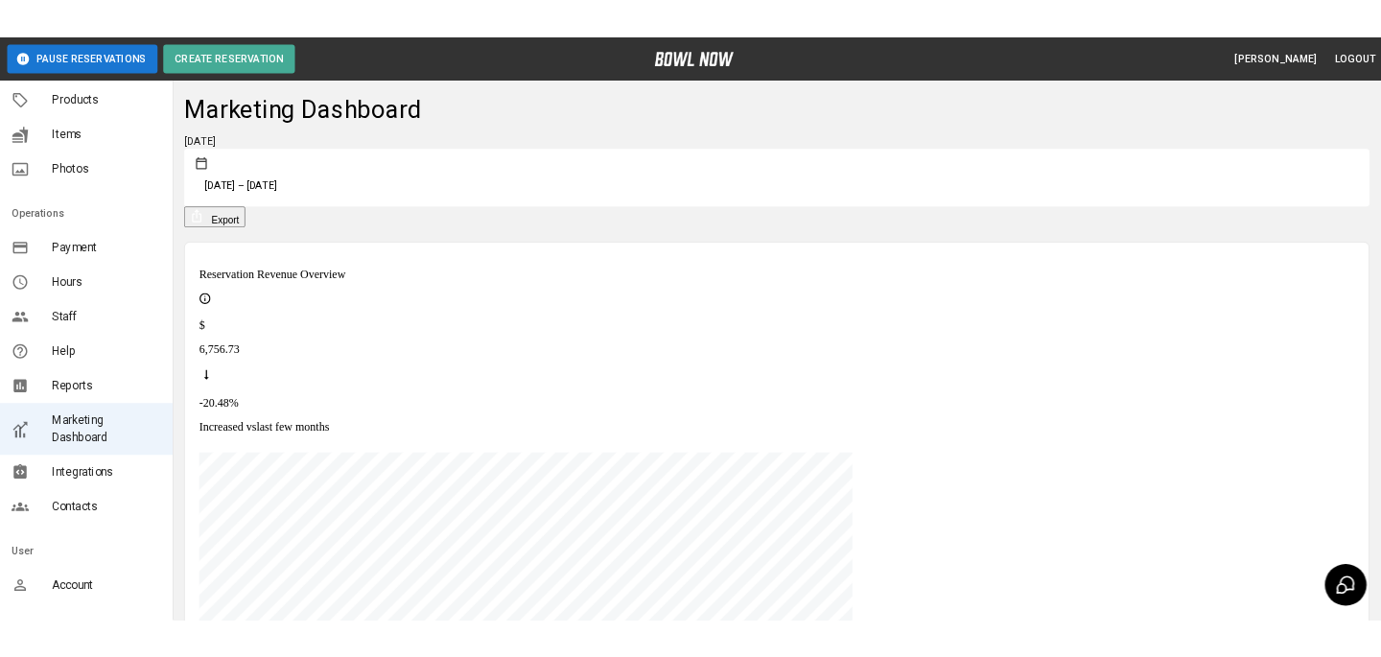
scroll to position [248, 0]
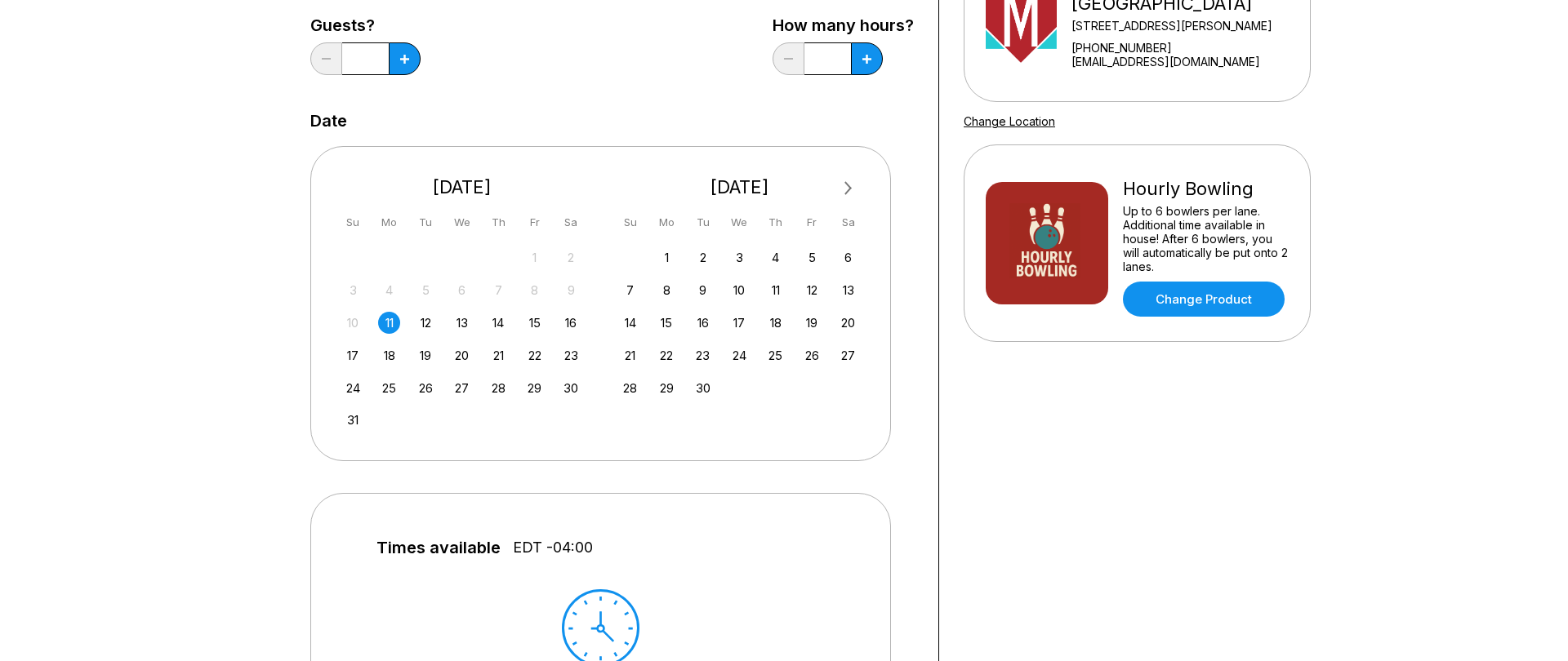
scroll to position [230, 0]
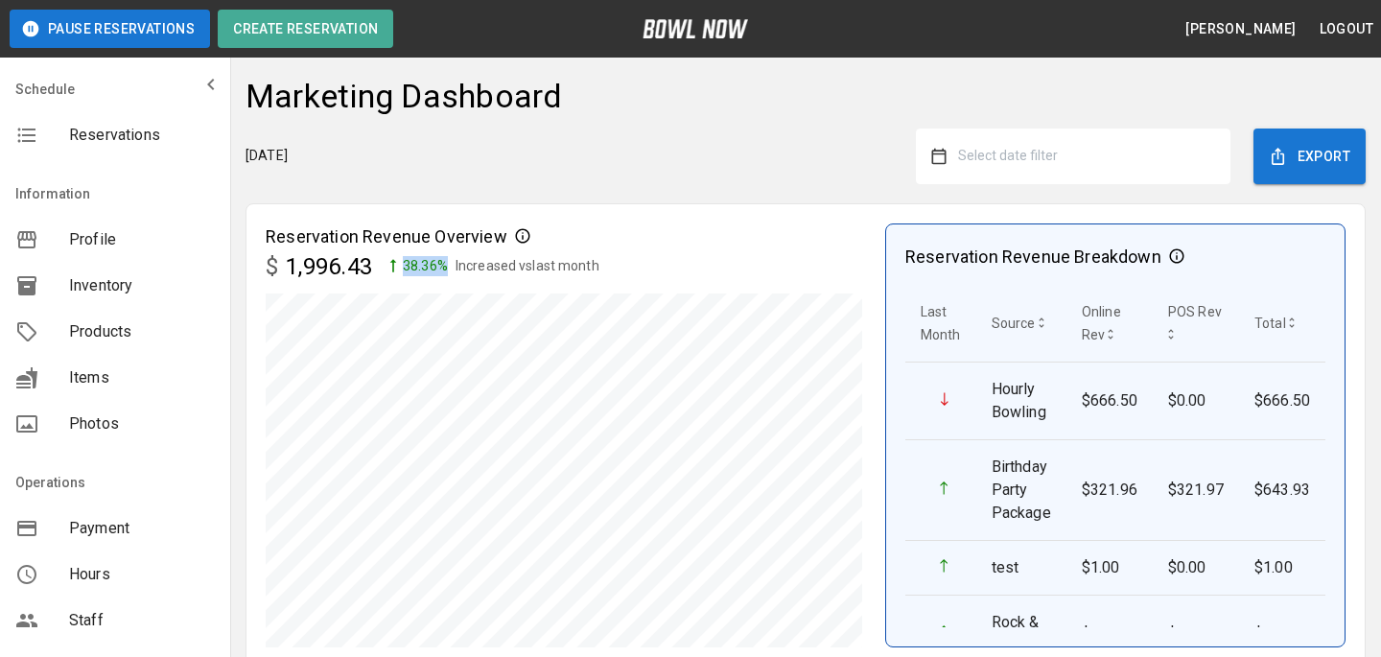
drag, startPoint x: 450, startPoint y: 267, endPoint x: 403, endPoint y: 263, distance: 47.2
click at [403, 263] on div "38.36 %" at bounding box center [416, 266] width 64 height 20
click at [403, 263] on icon at bounding box center [393, 265] width 19 height 19
click at [448, 271] on p "38.36 %" at bounding box center [425, 266] width 45 height 20
drag, startPoint x: 451, startPoint y: 271, endPoint x: 411, endPoint y: 271, distance: 40.3
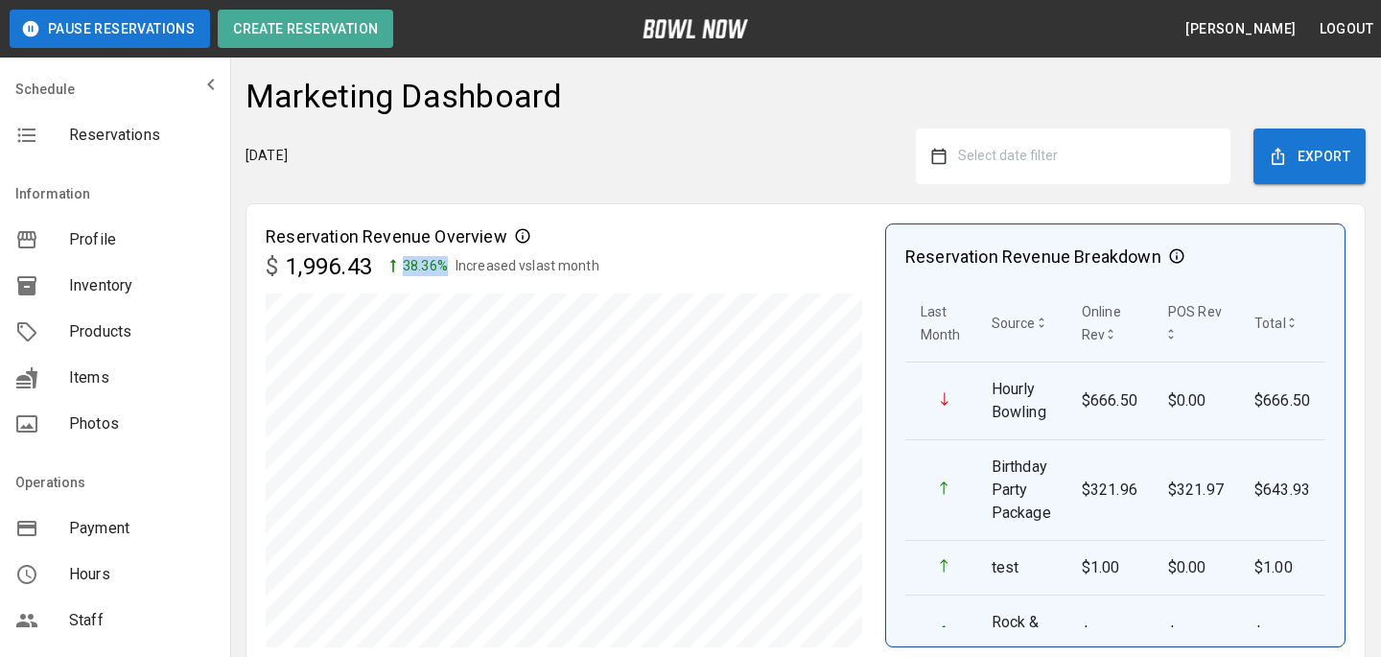
click at [411, 271] on p "38.36 %" at bounding box center [425, 266] width 45 height 20
click at [444, 272] on p "38.36 %" at bounding box center [425, 266] width 45 height 20
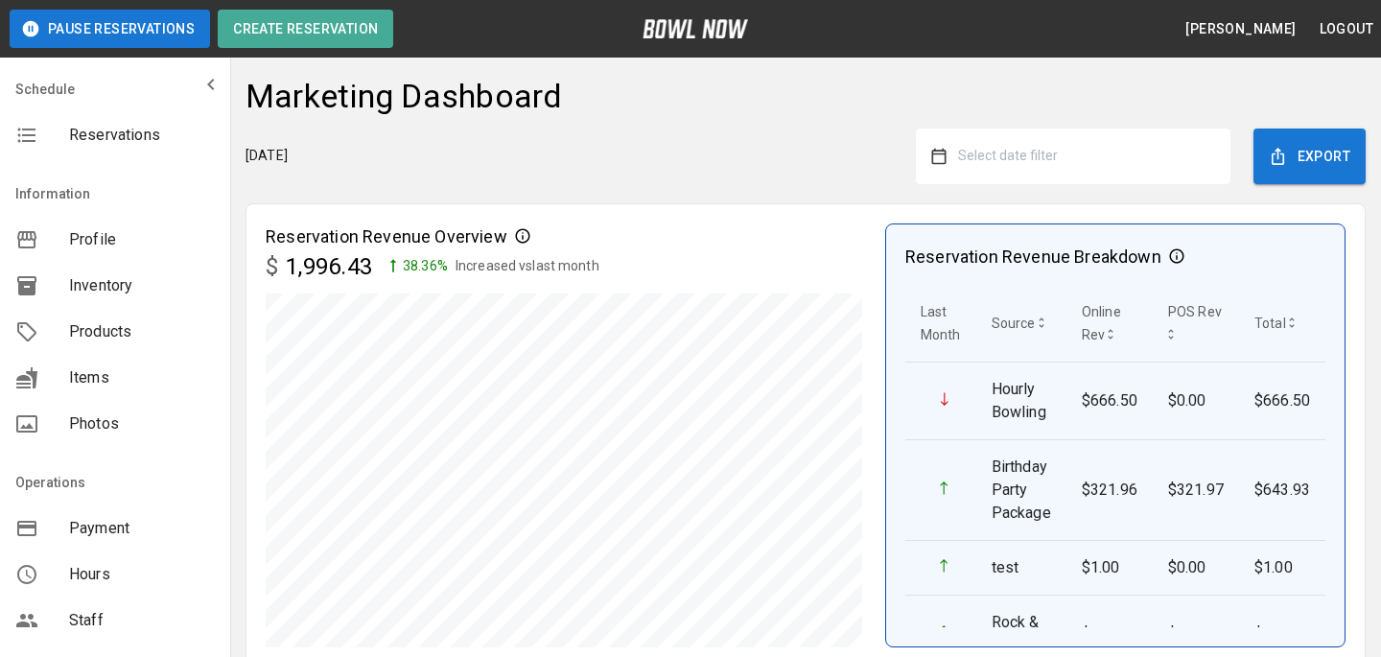
click at [421, 270] on p "38.36 %" at bounding box center [425, 266] width 45 height 20
click at [434, 262] on p "38.36 %" at bounding box center [425, 266] width 45 height 20
click at [409, 260] on p "38.36 %" at bounding box center [425, 266] width 45 height 20
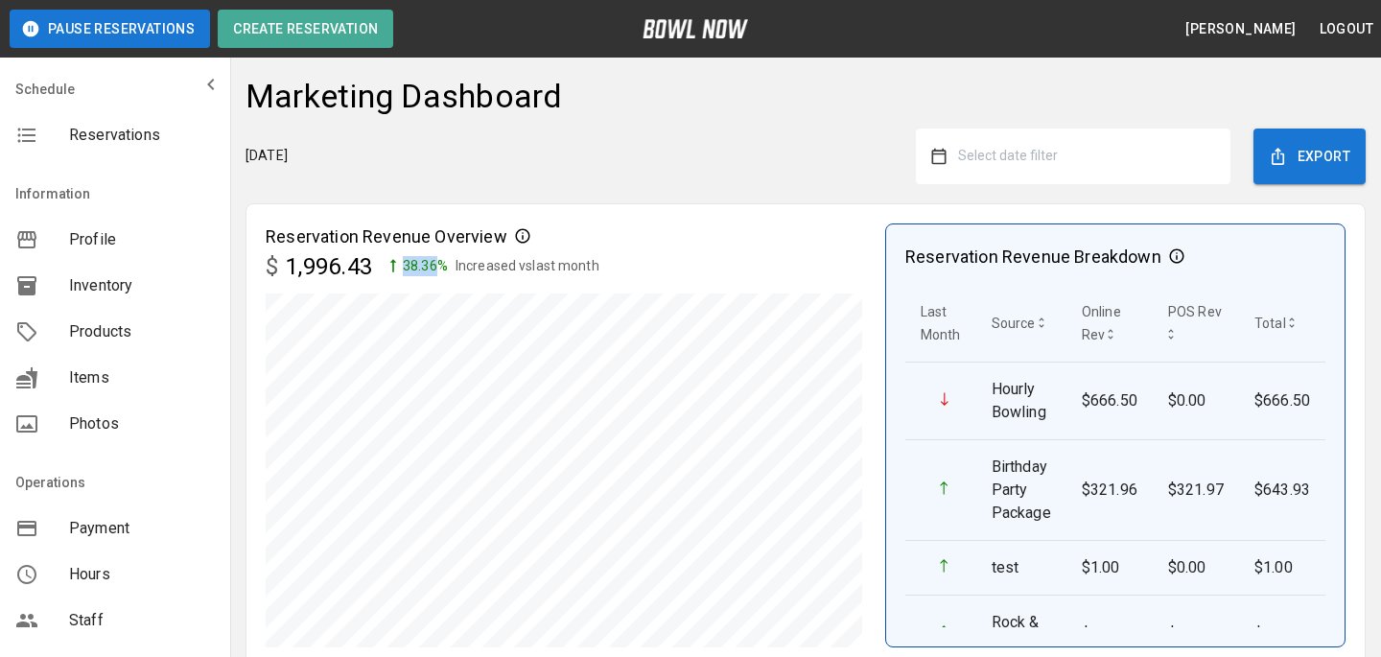
click at [409, 260] on p "38.36 %" at bounding box center [425, 266] width 45 height 20
click at [434, 272] on p "38.36 %" at bounding box center [425, 266] width 45 height 20
click at [397, 268] on icon at bounding box center [393, 266] width 7 height 12
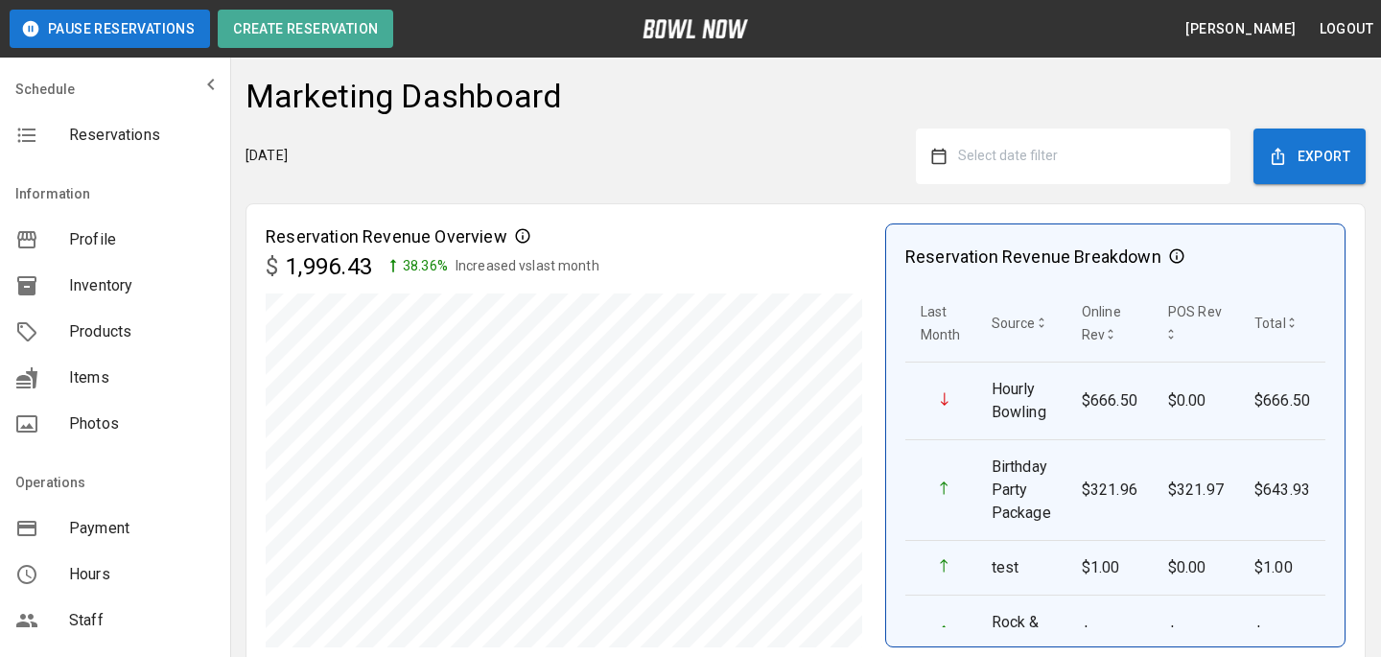
click at [428, 268] on p "38.36 %" at bounding box center [425, 266] width 45 height 20
click at [448, 268] on p "38.36 %" at bounding box center [425, 266] width 45 height 20
click at [527, 261] on p "Increased vs last month" at bounding box center [528, 266] width 144 height 20
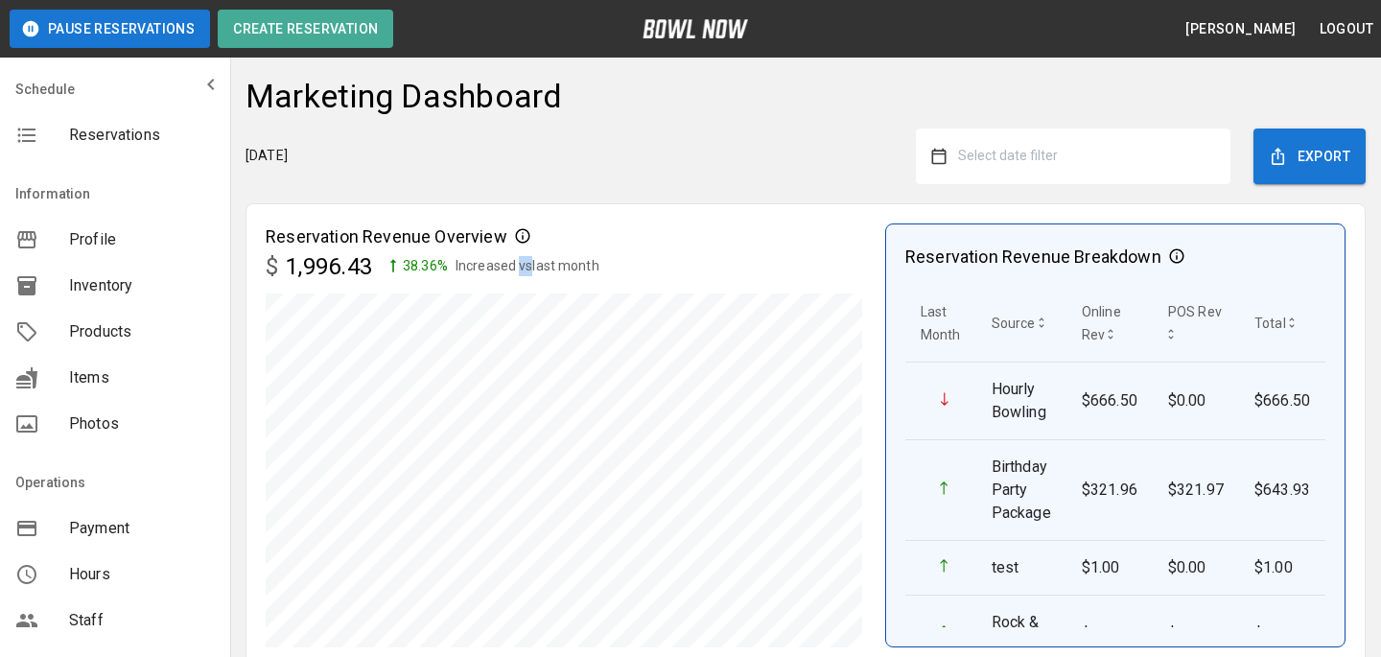
click at [527, 261] on p "Increased vs last month" at bounding box center [528, 266] width 144 height 20
click at [649, 256] on div "$ 1,996.43 38.36 % Increased vs last month" at bounding box center [566, 266] width 601 height 35
click at [412, 264] on p "38.36 %" at bounding box center [425, 266] width 45 height 20
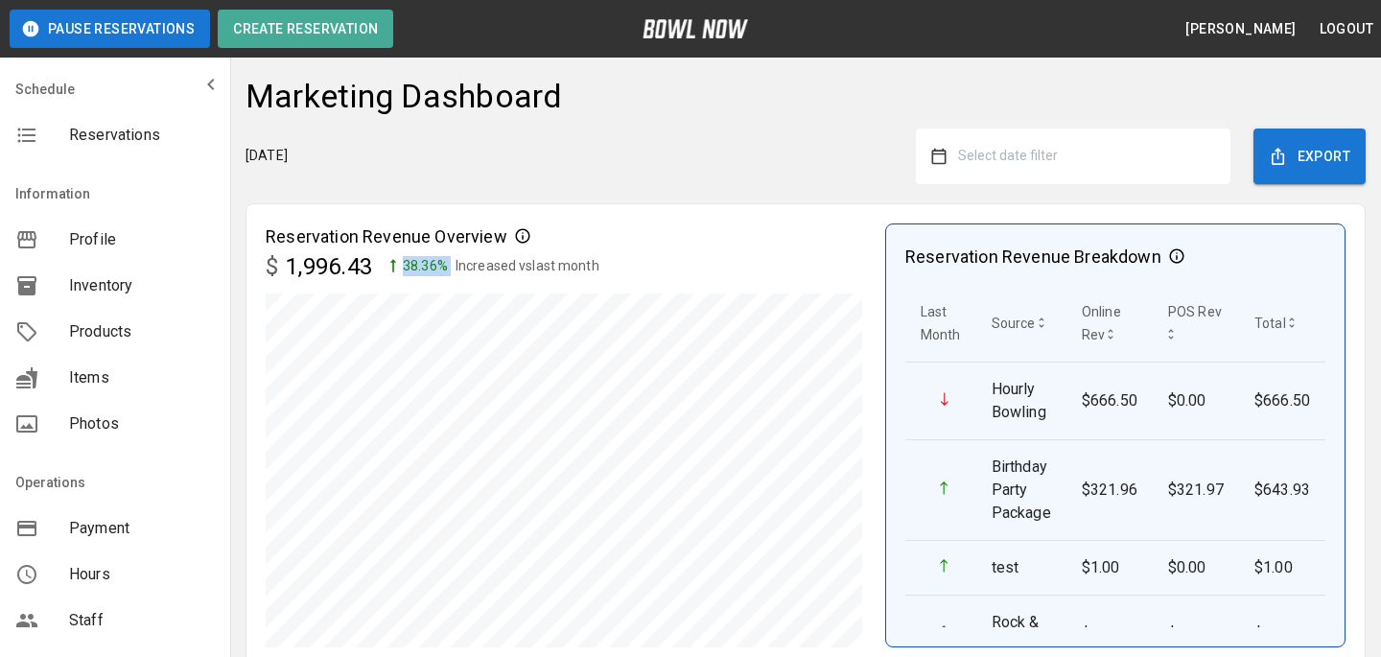
click at [412, 264] on p "38.36 %" at bounding box center [425, 266] width 45 height 20
click at [410, 264] on p "38.36 %" at bounding box center [425, 266] width 45 height 20
click at [295, 265] on p "1,996.43" at bounding box center [329, 266] width 86 height 35
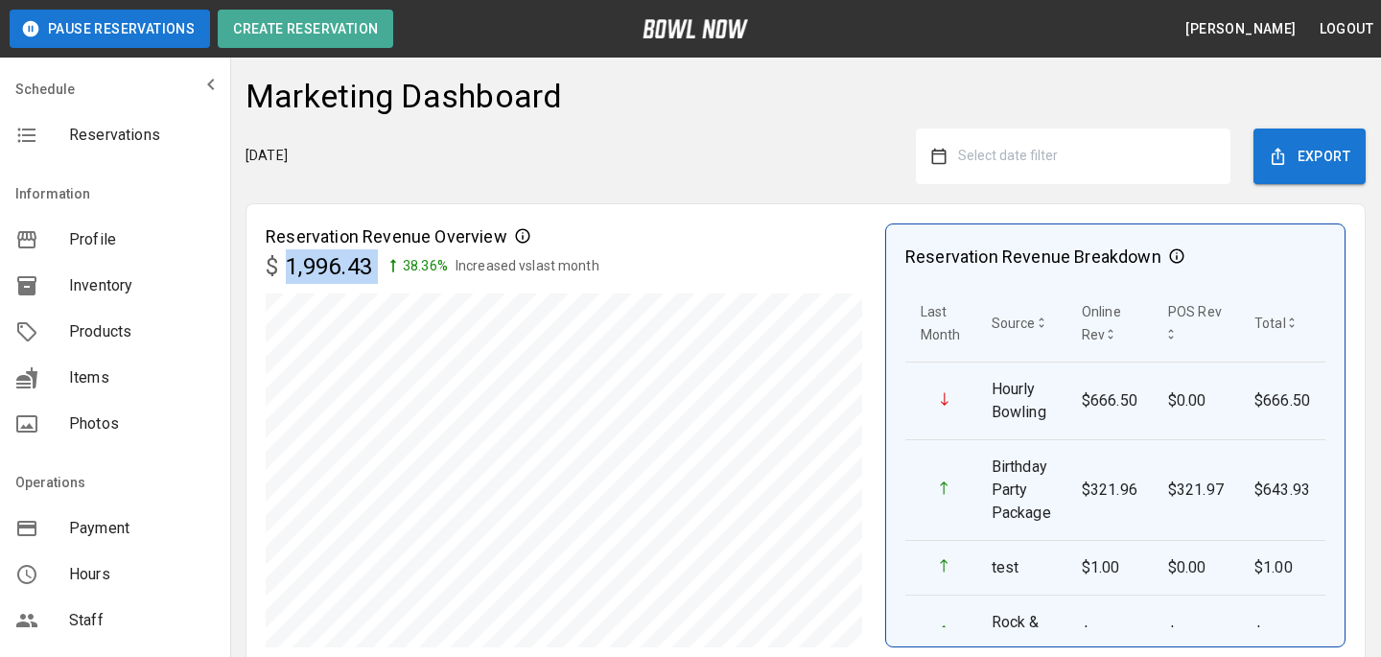
click at [295, 265] on p "1,996.43" at bounding box center [329, 266] width 86 height 35
click at [386, 270] on div "$ 1,996.43 38.36 % Increased vs last month" at bounding box center [566, 266] width 601 height 35
click at [422, 266] on p "38.36 %" at bounding box center [425, 266] width 45 height 20
